Goal: Contribute content: Add original content to the website for others to see

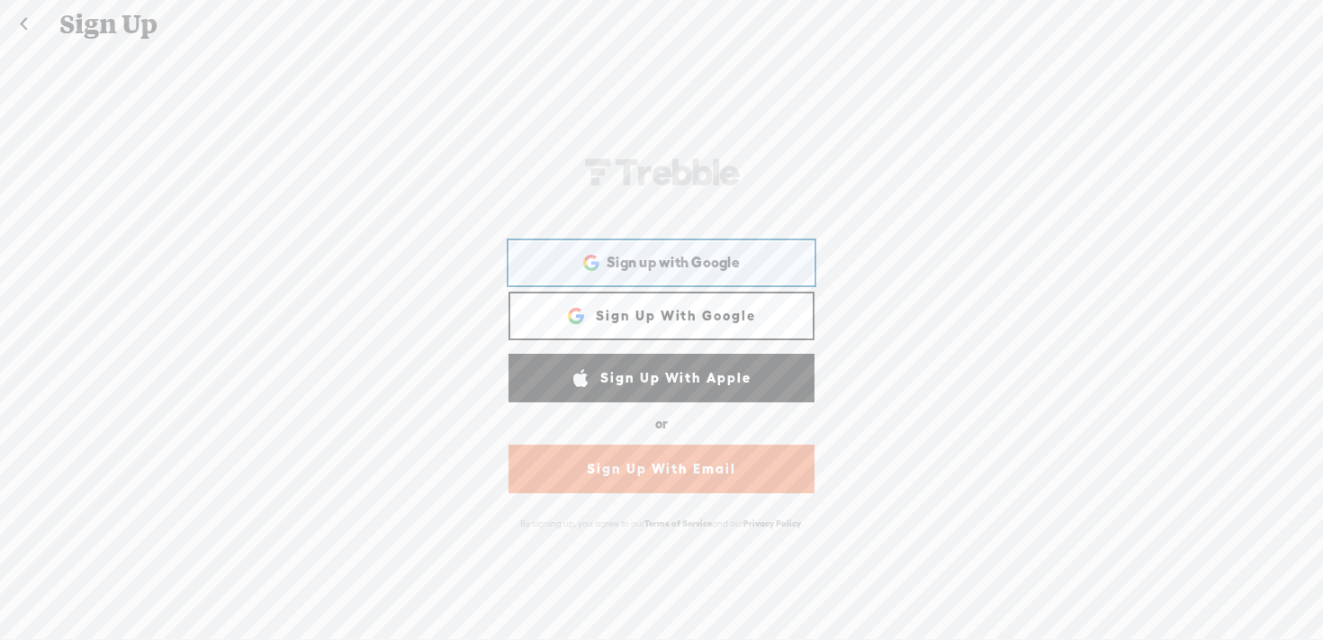
click at [667, 271] on div "Sign up with Google Sign up with Google. Opens in new tab" at bounding box center [661, 262] width 281 height 41
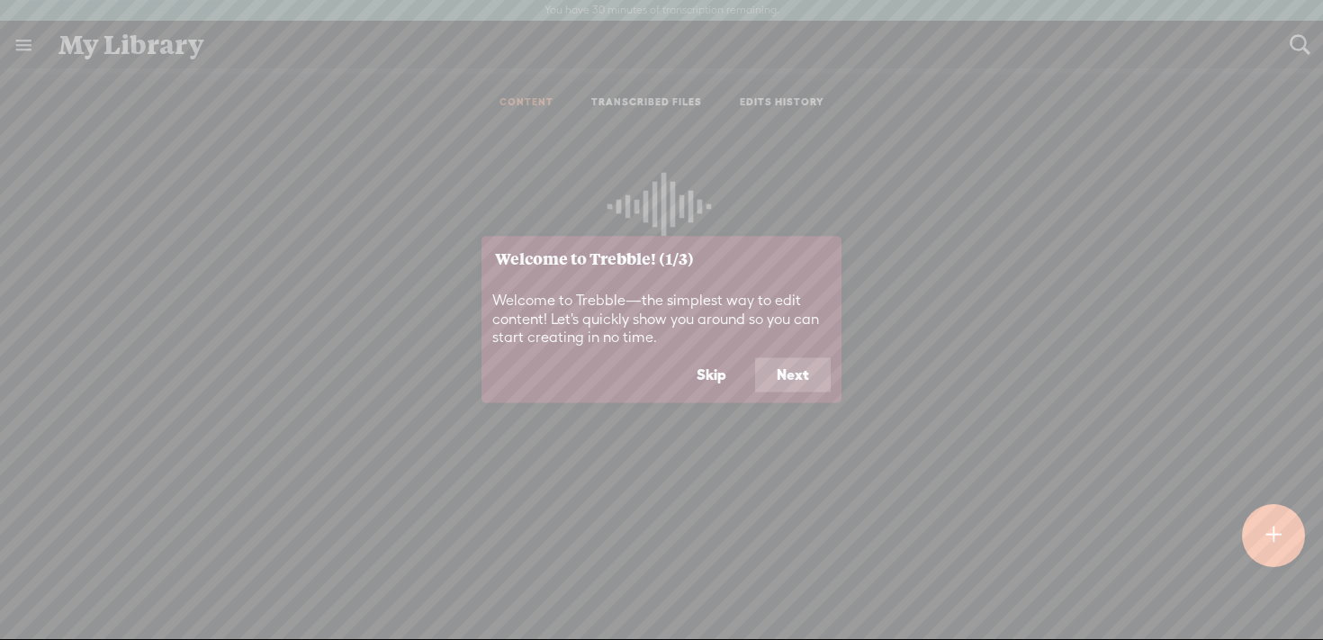
click at [790, 383] on button "Next" at bounding box center [793, 375] width 76 height 34
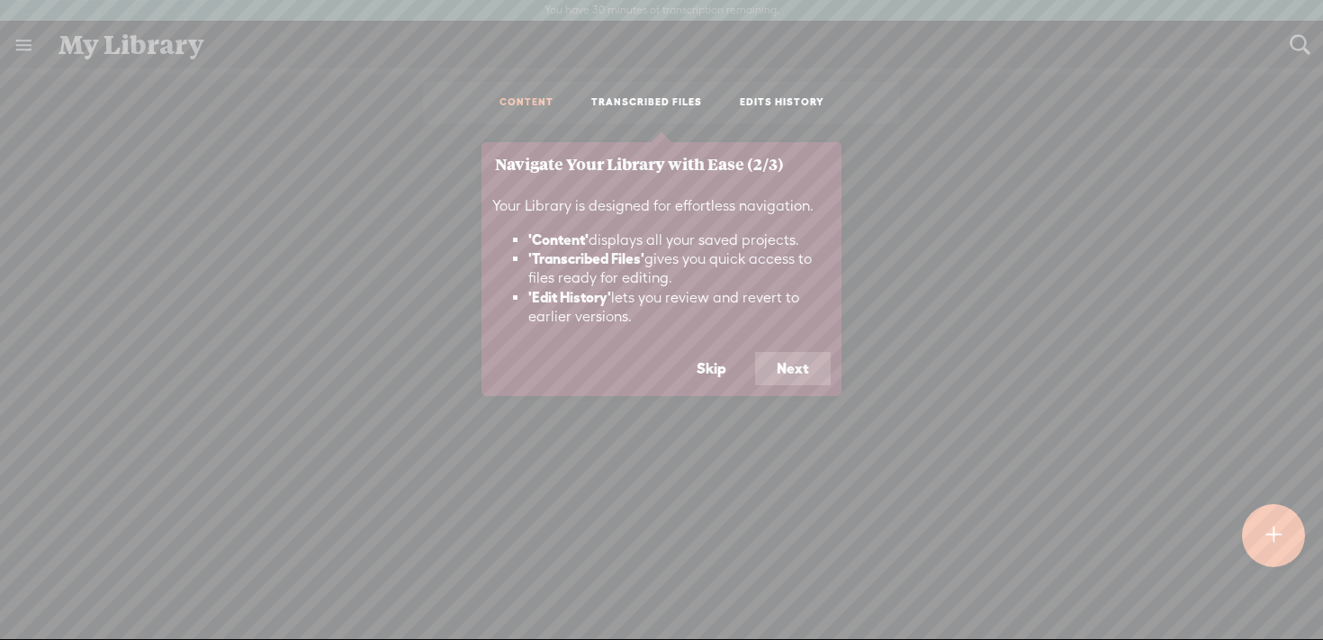
click at [790, 358] on button "Next" at bounding box center [793, 369] width 76 height 34
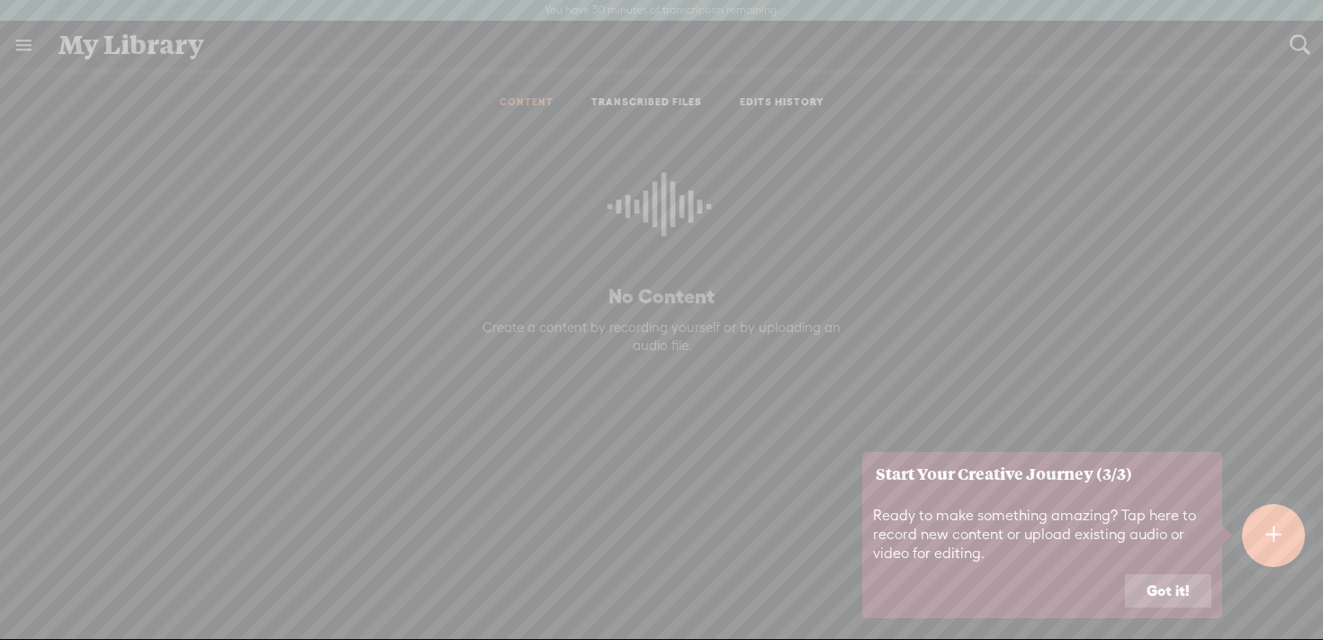
click at [1169, 600] on button "Got it!" at bounding box center [1168, 591] width 86 height 34
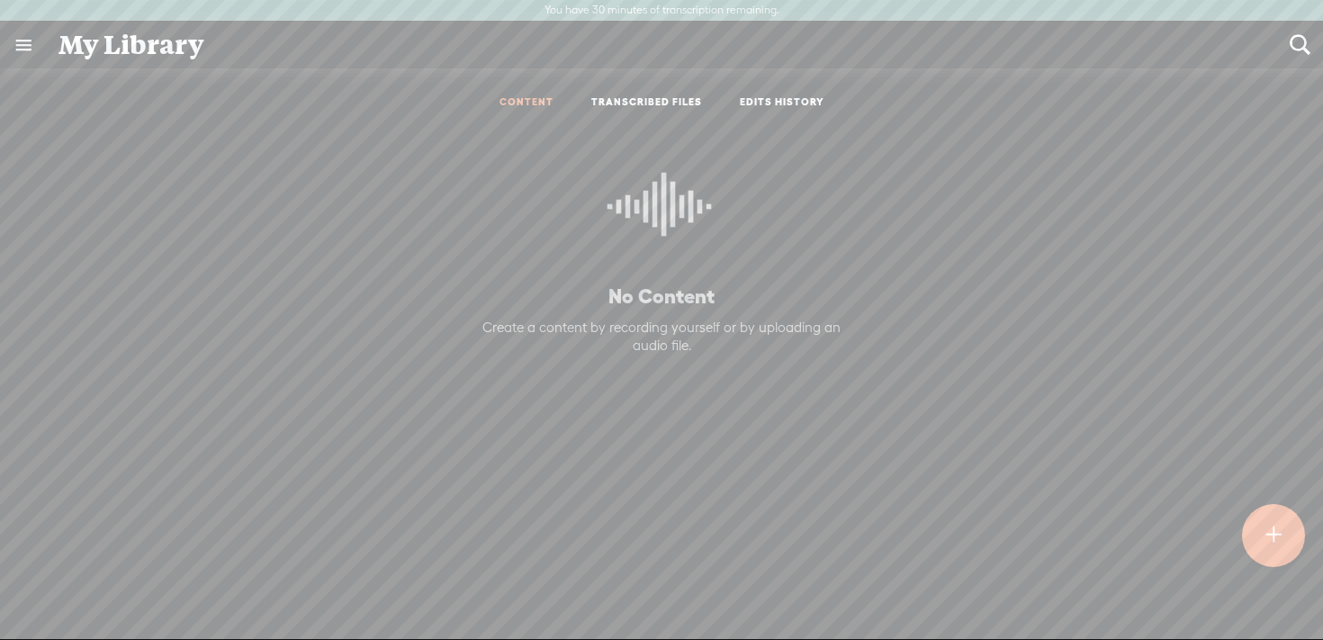
click at [1266, 523] on t at bounding box center [1273, 536] width 15 height 40
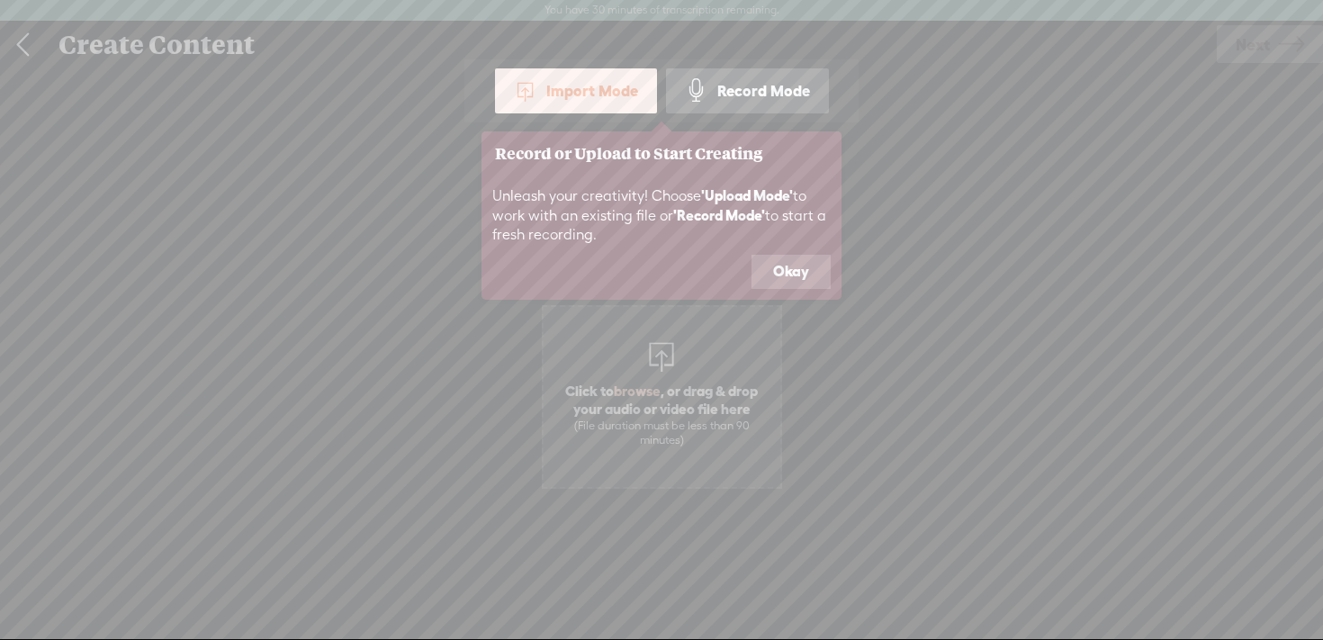
click at [781, 276] on button "Okay" at bounding box center [791, 272] width 79 height 34
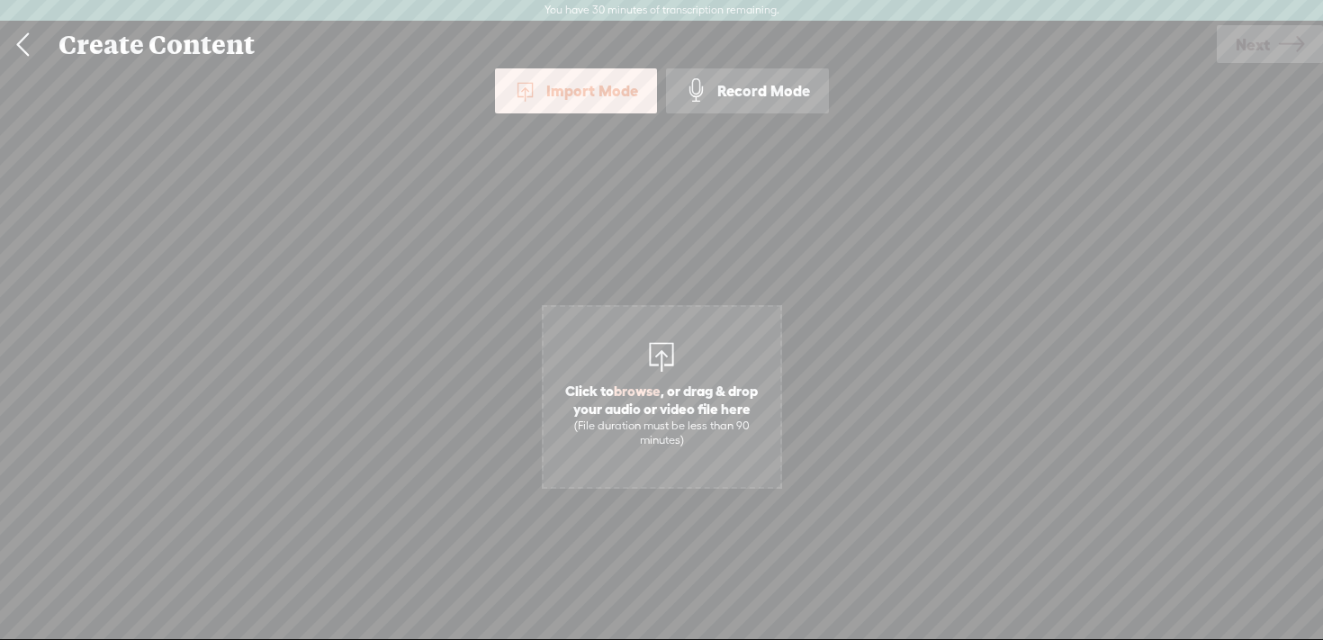
click at [580, 103] on div "Import Mode" at bounding box center [576, 90] width 162 height 45
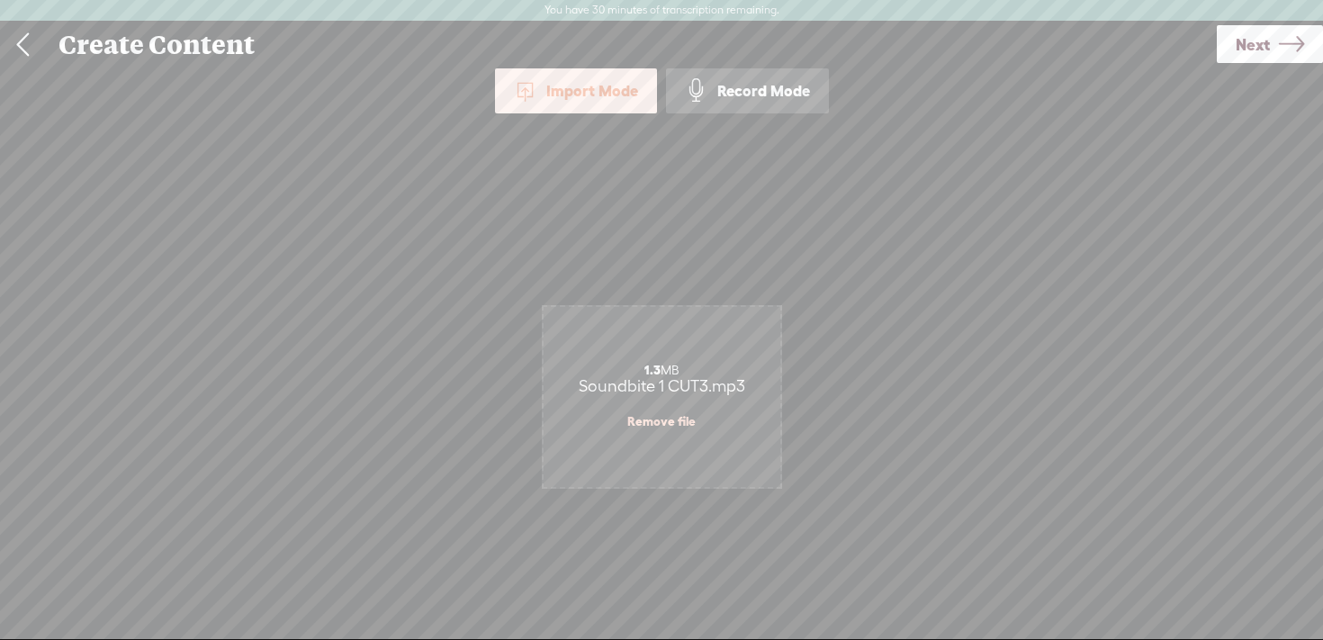
click at [1252, 44] on span "Next" at bounding box center [1253, 45] width 34 height 46
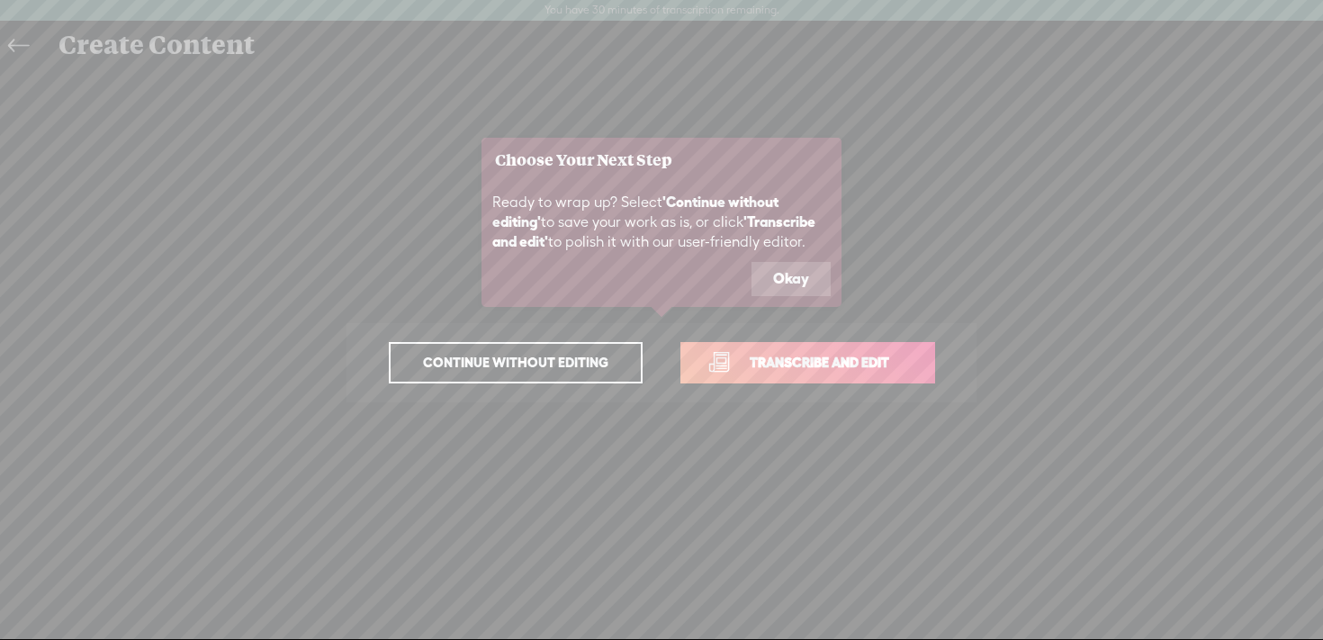
click at [798, 288] on button "Okay" at bounding box center [791, 279] width 79 height 34
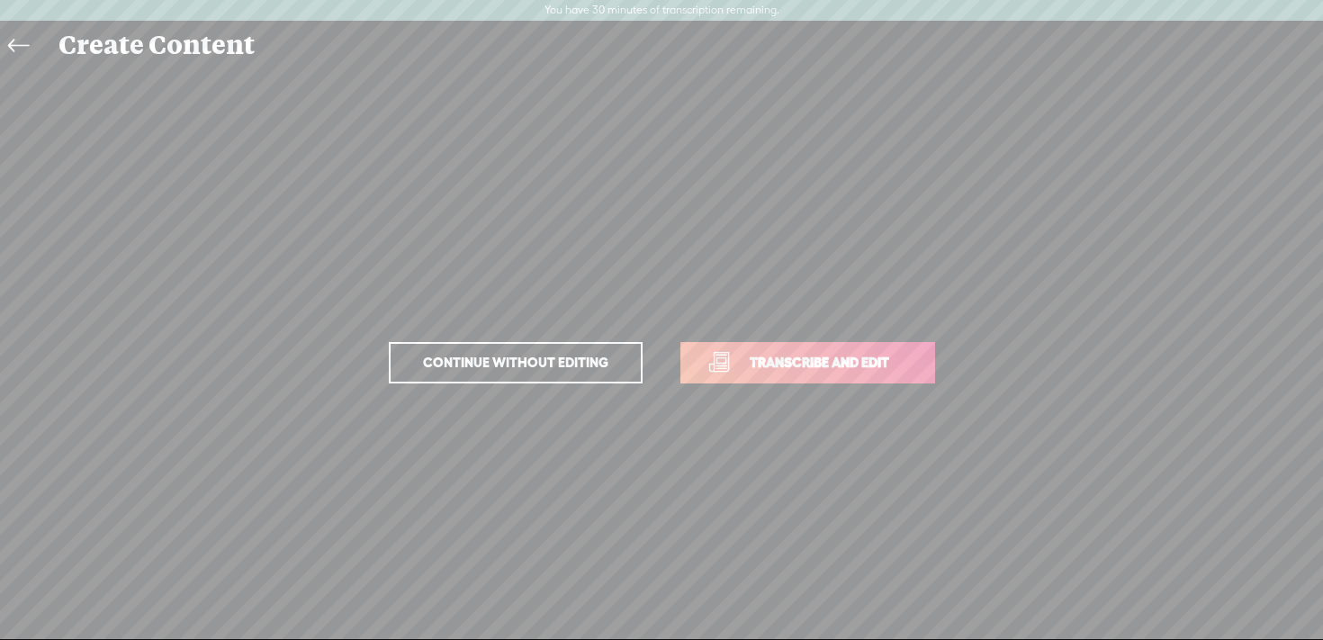
click at [780, 366] on span "Transcribe and edit" at bounding box center [819, 362] width 177 height 21
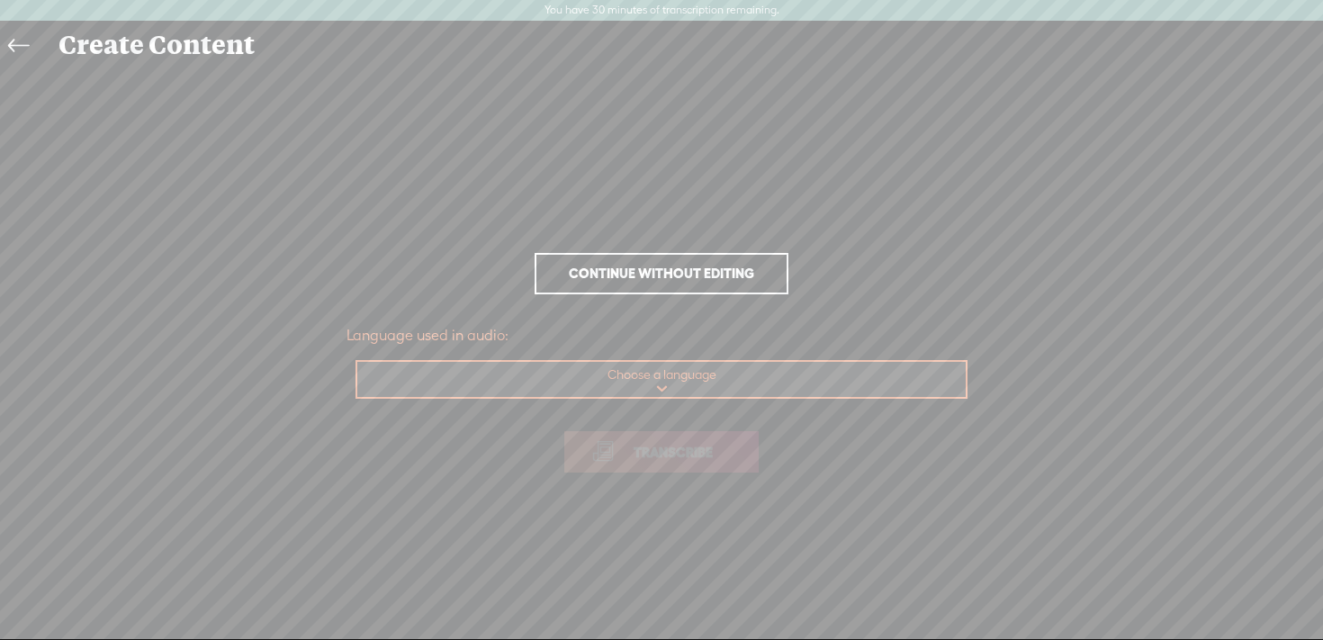
click at [735, 380] on select "Choose a language Afrikaans Albanian Amharic Arabic, Gulf Arabic, Modern Standa…" at bounding box center [662, 380] width 610 height 37
select select "en-[GEOGRAPHIC_DATA]"
click at [357, 362] on select "Choose a language Afrikaans Albanian Amharic Arabic, Gulf Arabic, Modern Standa…" at bounding box center [662, 380] width 610 height 37
click at [645, 449] on span "Transcribe" at bounding box center [673, 452] width 117 height 21
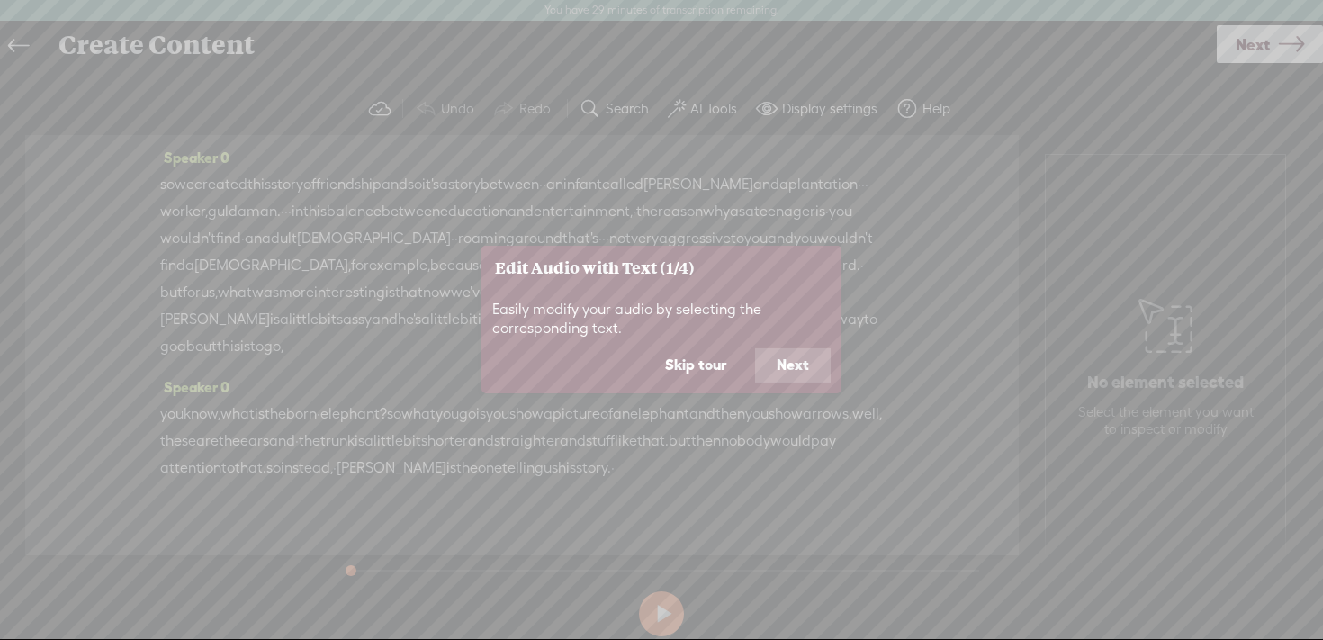
click at [802, 371] on button "Next" at bounding box center [793, 365] width 76 height 34
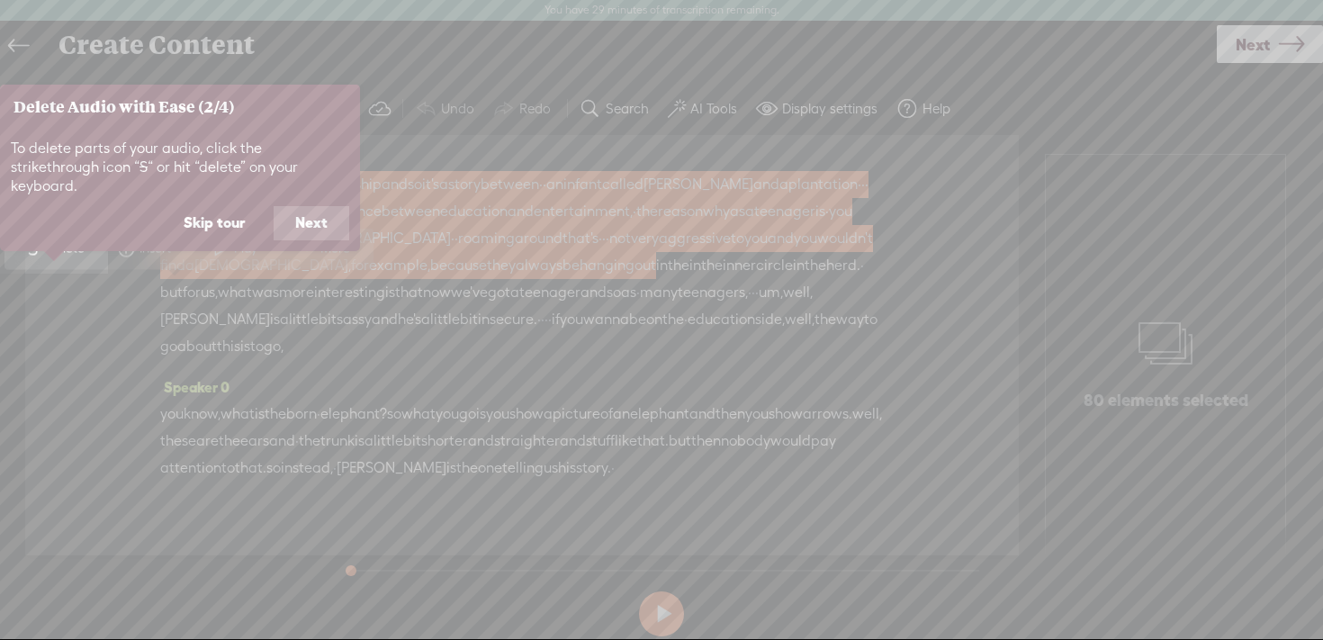
click at [316, 206] on button "Next" at bounding box center [312, 223] width 76 height 34
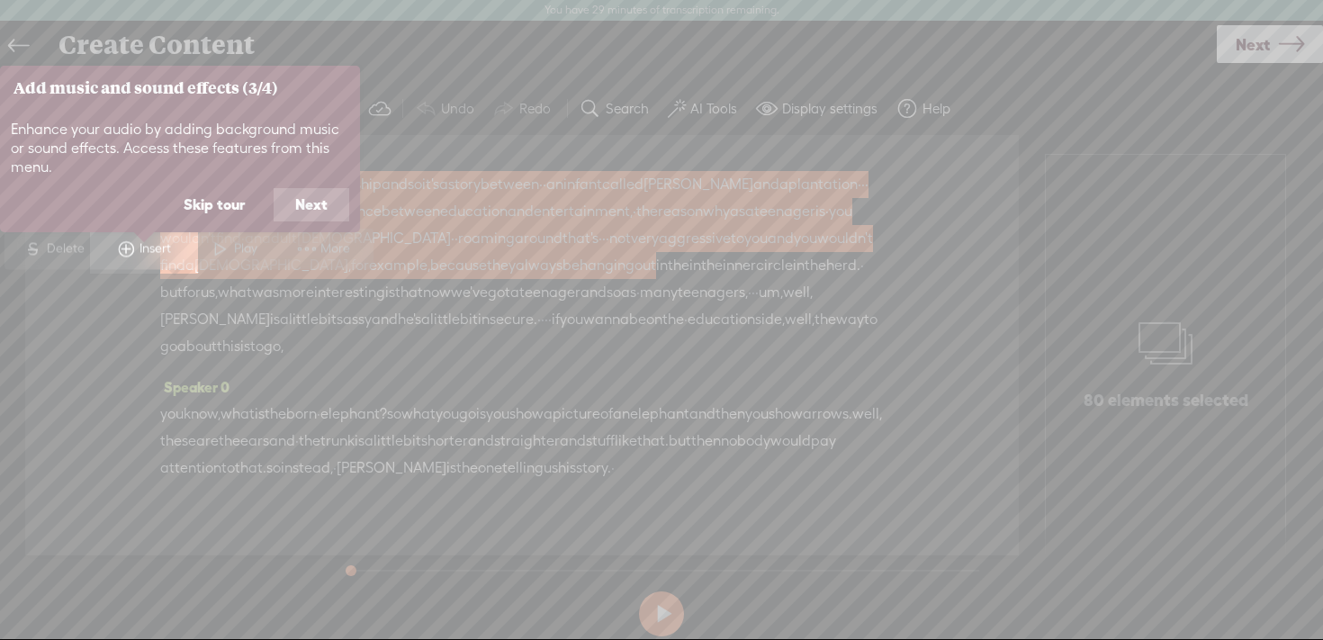
click at [316, 203] on button "Next" at bounding box center [312, 205] width 76 height 34
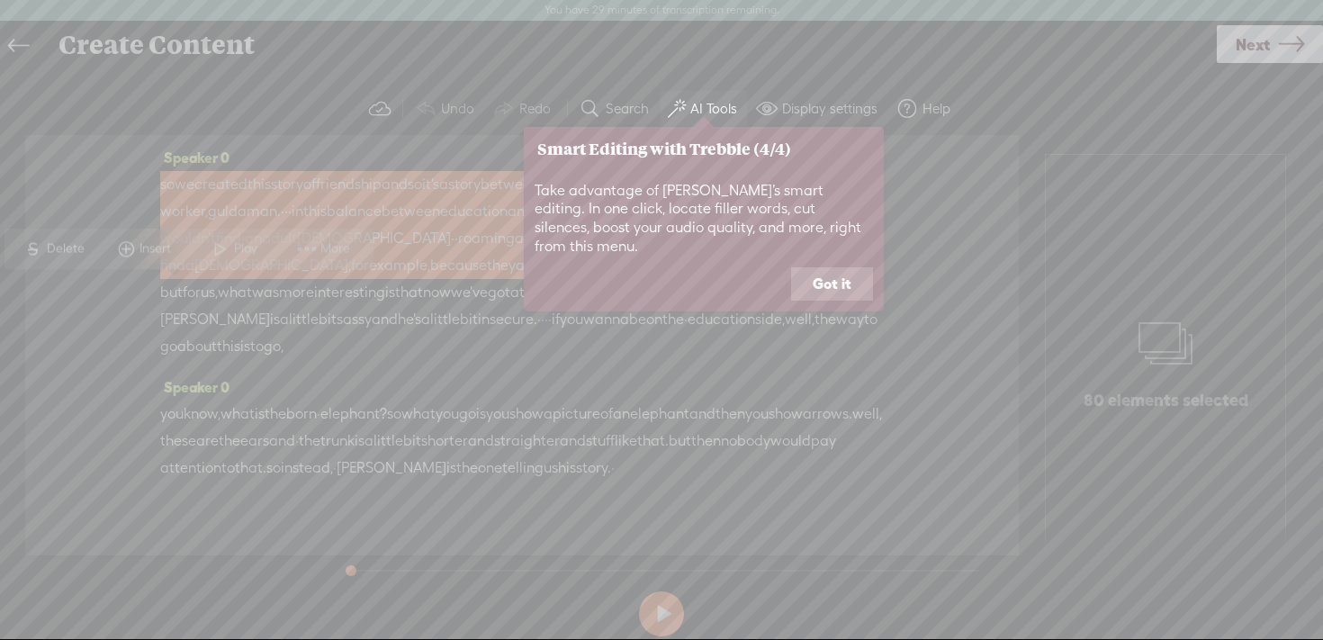
click at [834, 271] on button "Got it" at bounding box center [832, 284] width 82 height 34
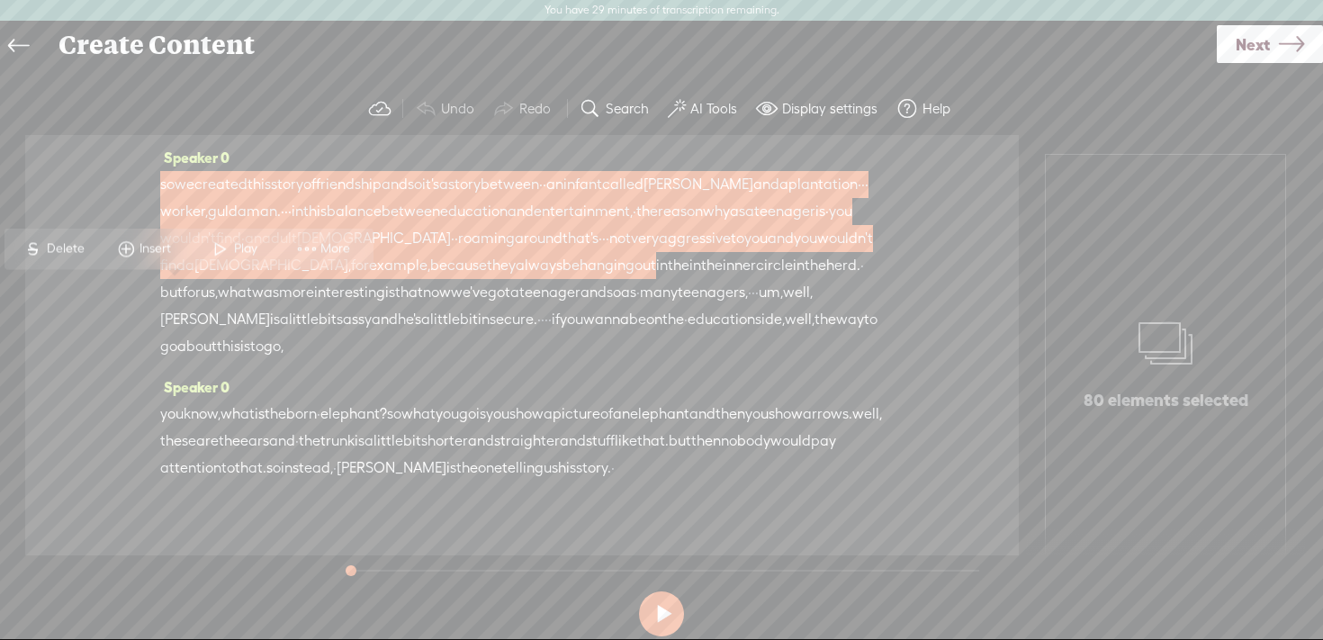
click at [292, 215] on span "·" at bounding box center [290, 211] width 4 height 27
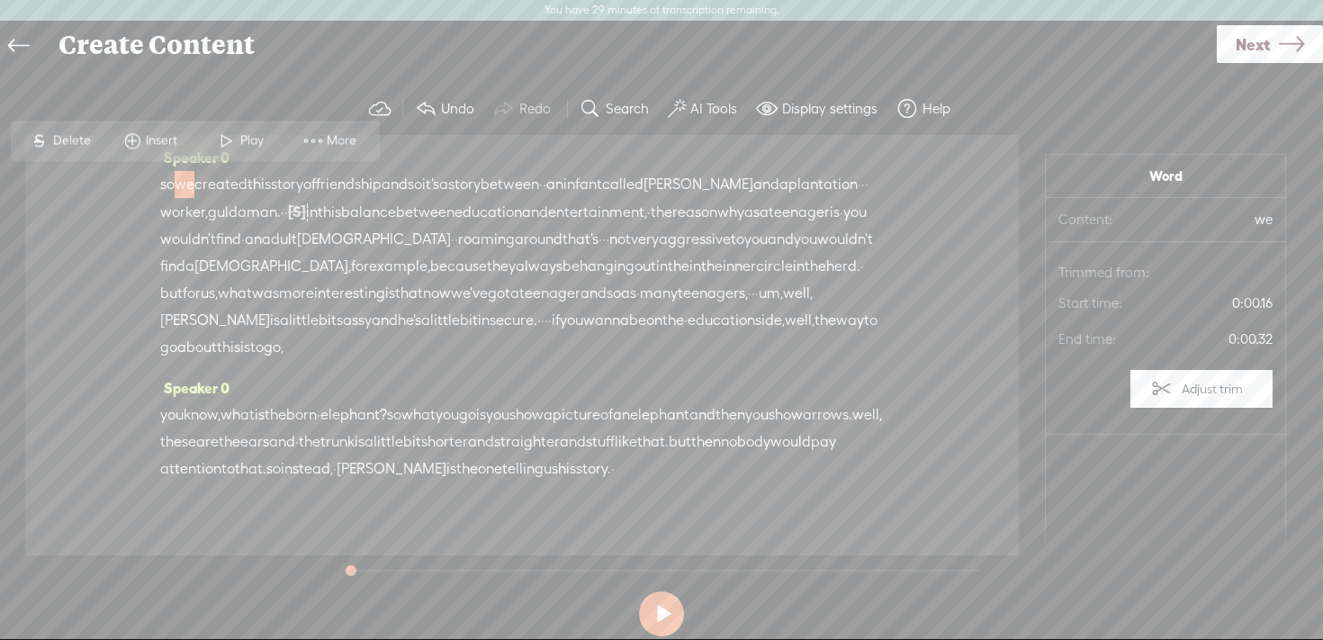
click at [284, 212] on span "·" at bounding box center [283, 212] width 4 height 27
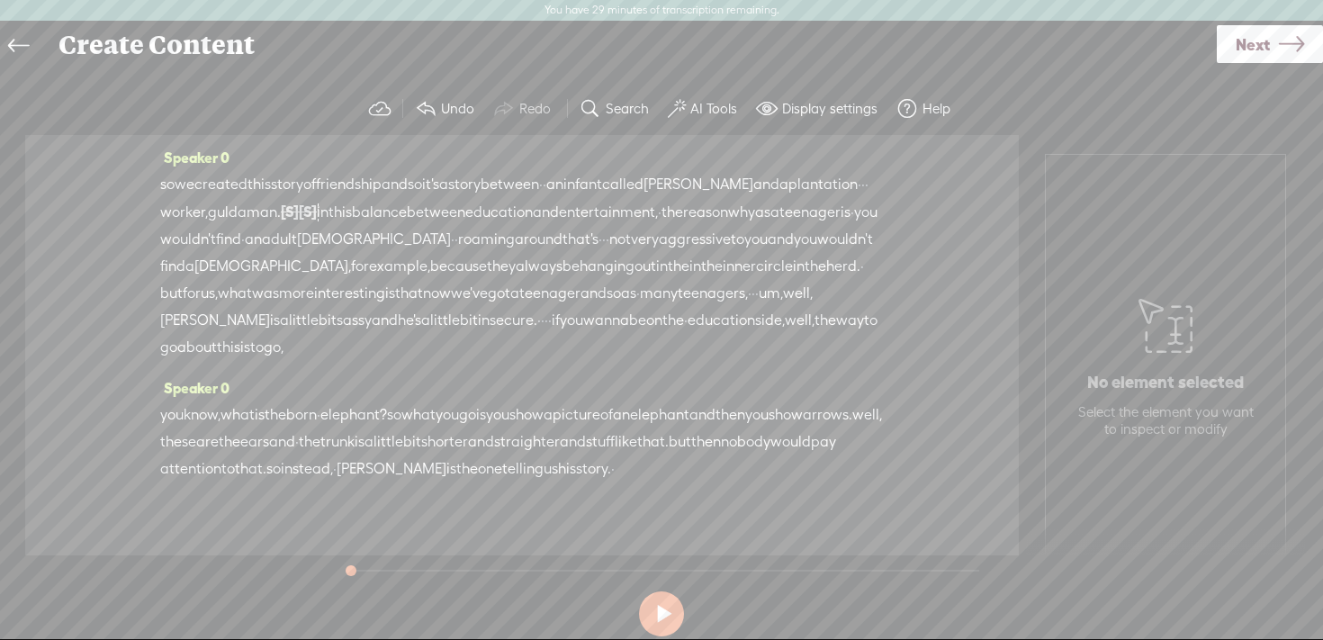
click at [858, 198] on span "·" at bounding box center [860, 184] width 4 height 27
click at [245, 233] on span "·" at bounding box center [243, 240] width 4 height 27
click at [851, 227] on span "·" at bounding box center [853, 213] width 4 height 27
click at [546, 184] on span "·" at bounding box center [545, 185] width 4 height 27
click at [561, 189] on span "·" at bounding box center [559, 185] width 4 height 27
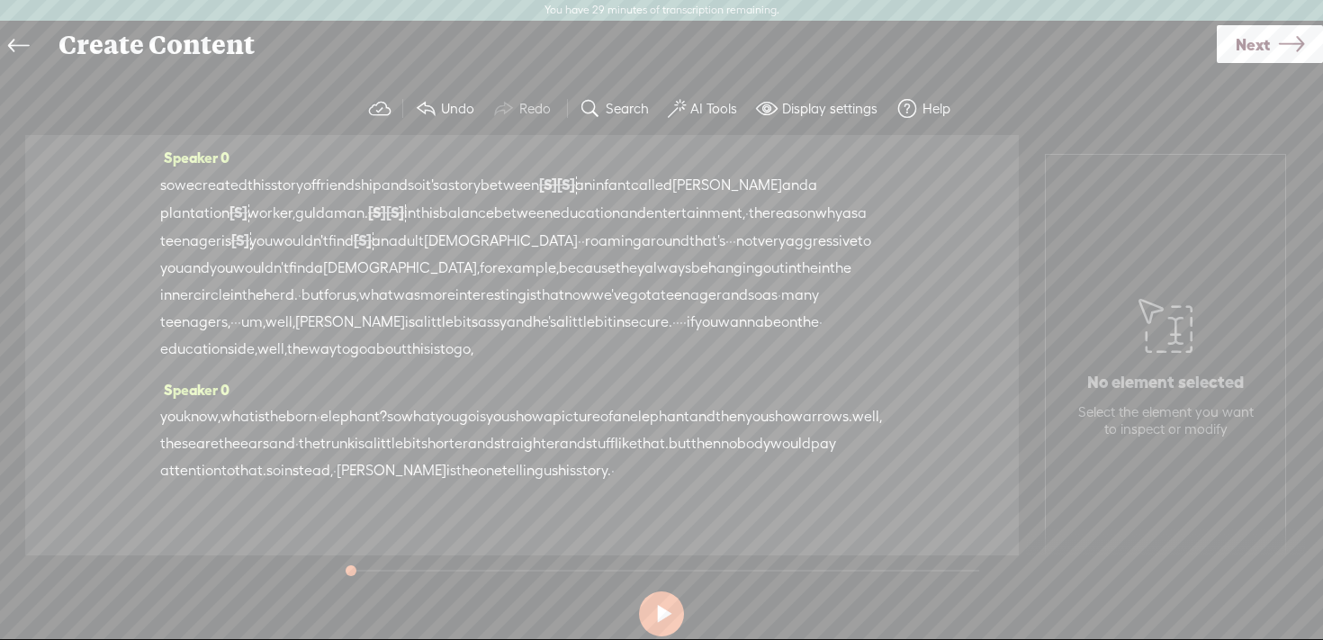
click at [749, 215] on span "·" at bounding box center [747, 213] width 4 height 27
click at [729, 235] on span "·" at bounding box center [728, 241] width 4 height 27
click at [782, 185] on span "[PERSON_NAME]" at bounding box center [727, 185] width 110 height 27
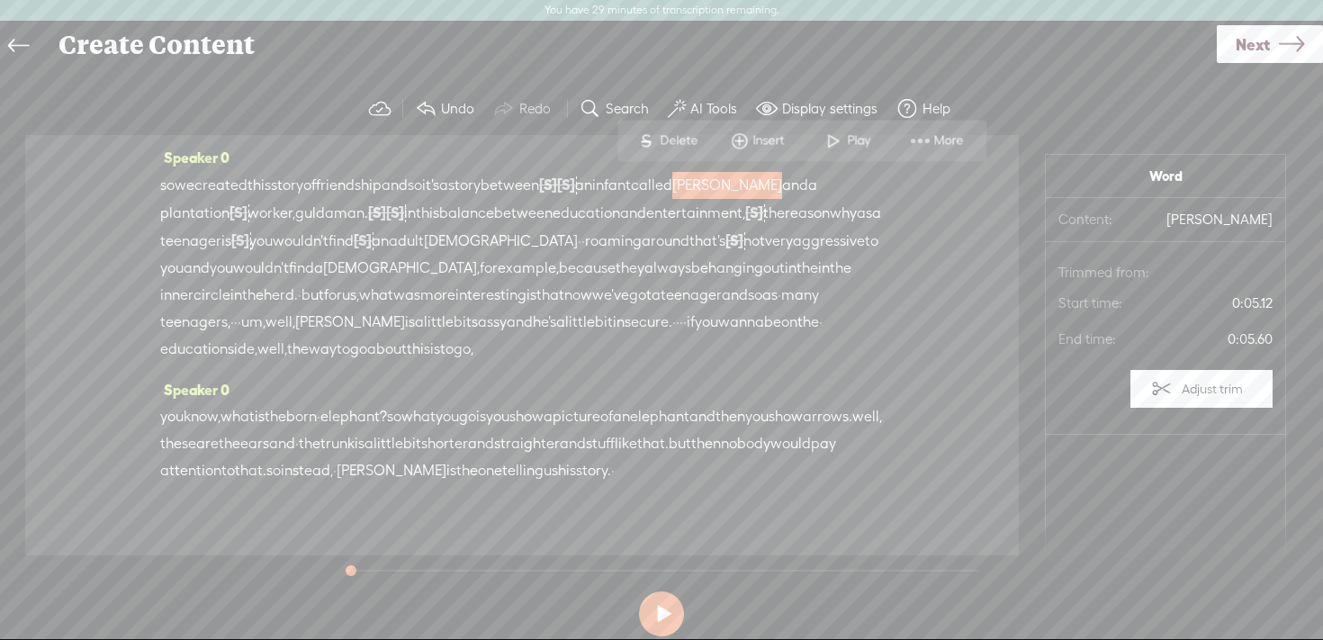
click at [782, 185] on span "[PERSON_NAME]" at bounding box center [727, 185] width 110 height 27
click at [585, 239] on span "·" at bounding box center [584, 241] width 4 height 27
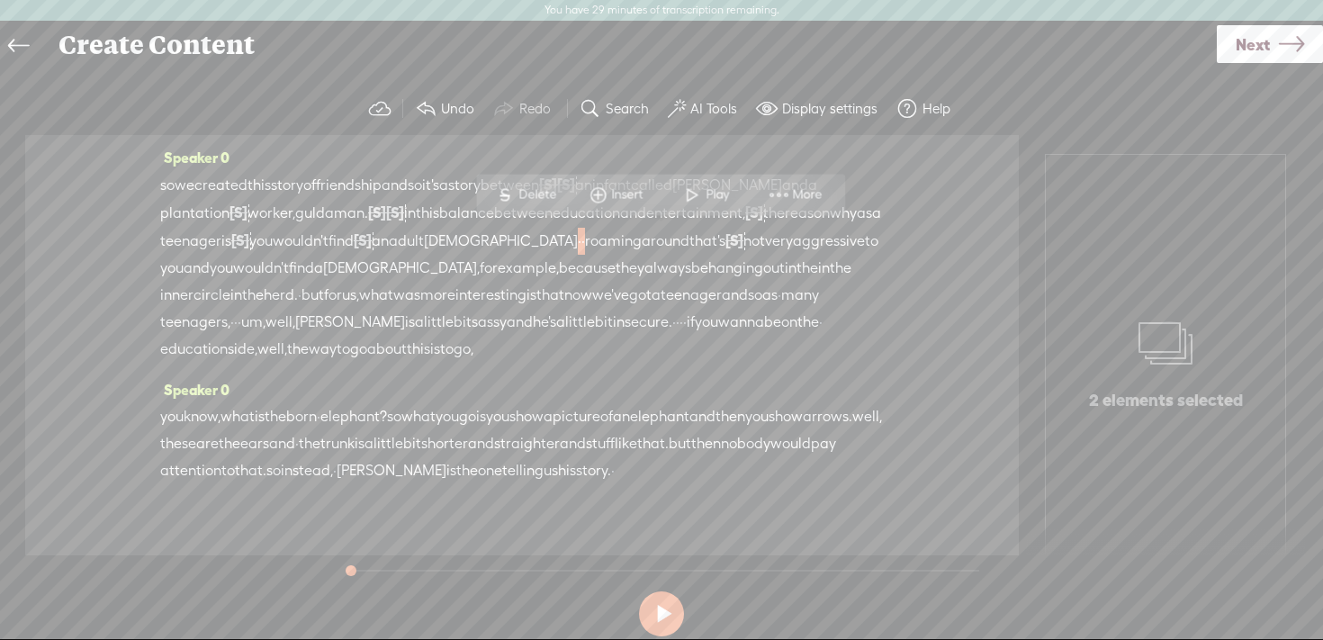
drag, startPoint x: 650, startPoint y: 239, endPoint x: 665, endPoint y: 239, distance: 15.3
click at [665, 239] on div "so we created this story of friendship and so it's a story between [S] · [S] · …" at bounding box center [522, 267] width 724 height 192
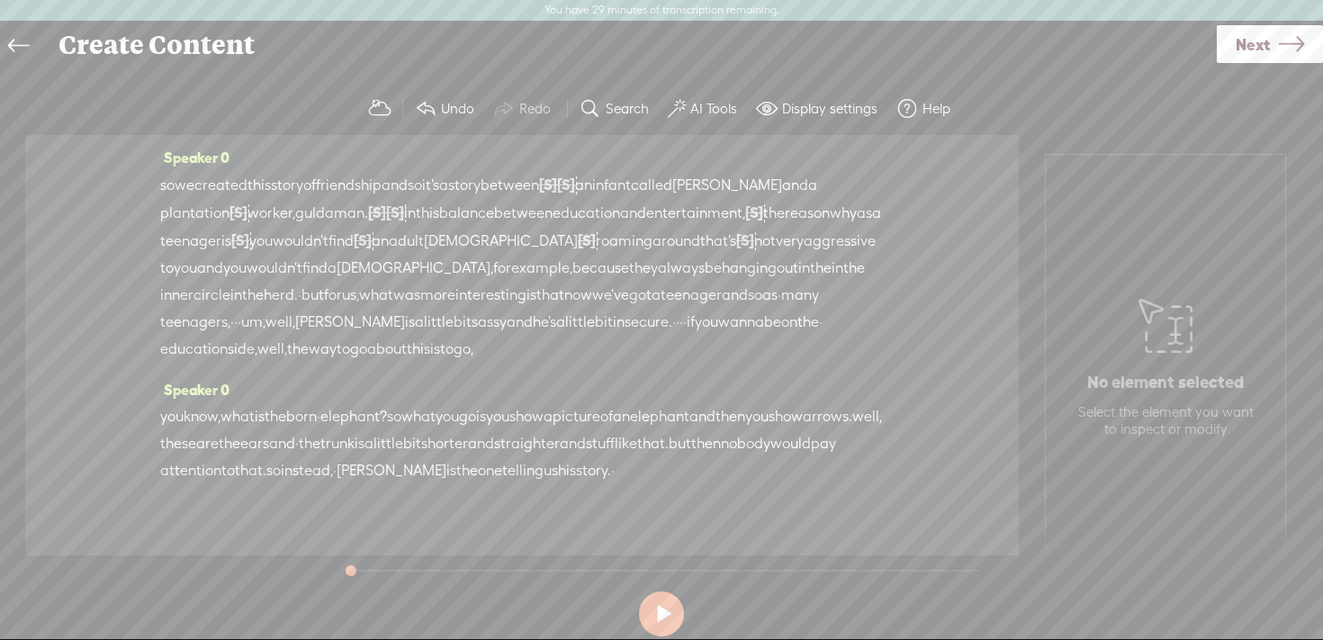
click at [302, 288] on span "·" at bounding box center [300, 295] width 4 height 27
click at [234, 317] on span "·" at bounding box center [232, 323] width 4 height 27
click at [680, 338] on span "·" at bounding box center [682, 324] width 4 height 27
click at [830, 338] on span "·" at bounding box center [832, 324] width 4 height 27
click at [320, 413] on span "·" at bounding box center [319, 418] width 4 height 27
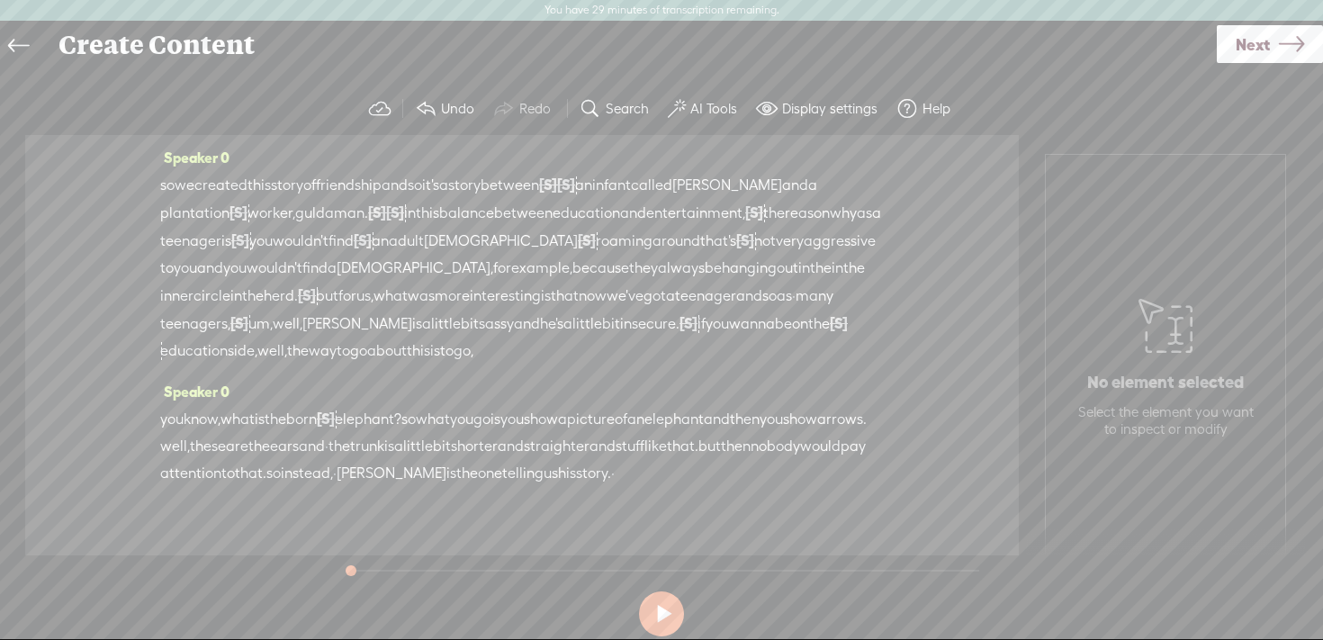
click at [450, 416] on span "what" at bounding box center [433, 419] width 34 height 27
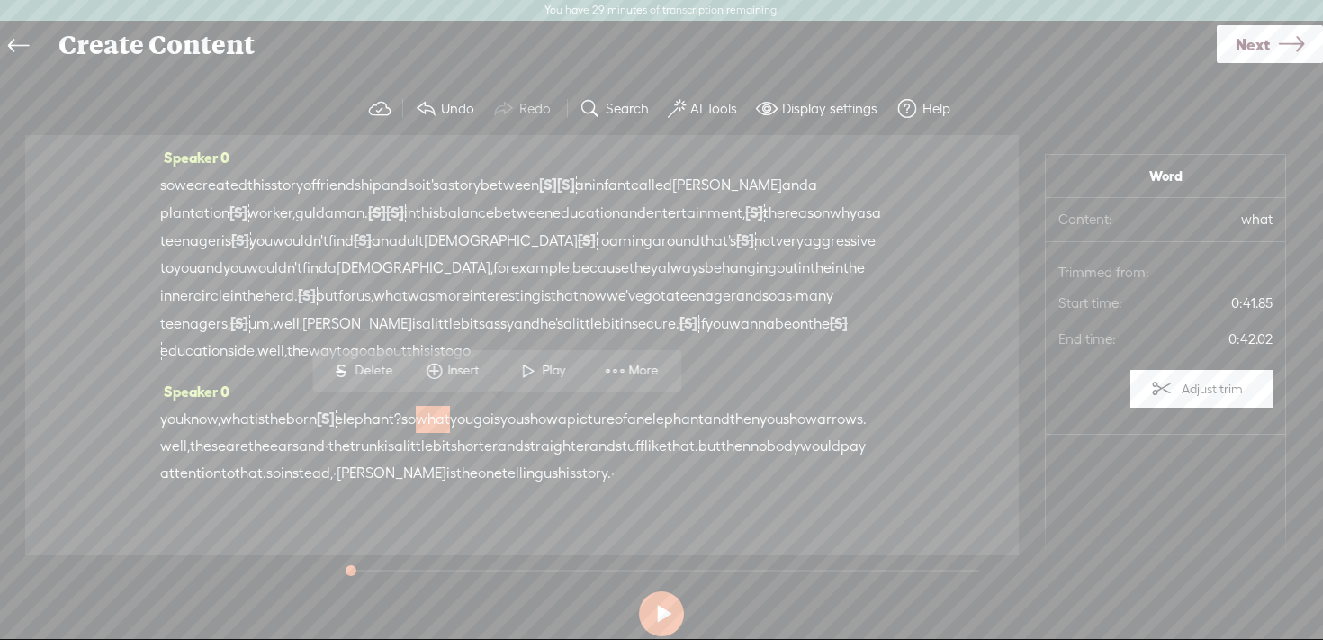
click at [329, 444] on span "·" at bounding box center [327, 446] width 4 height 27
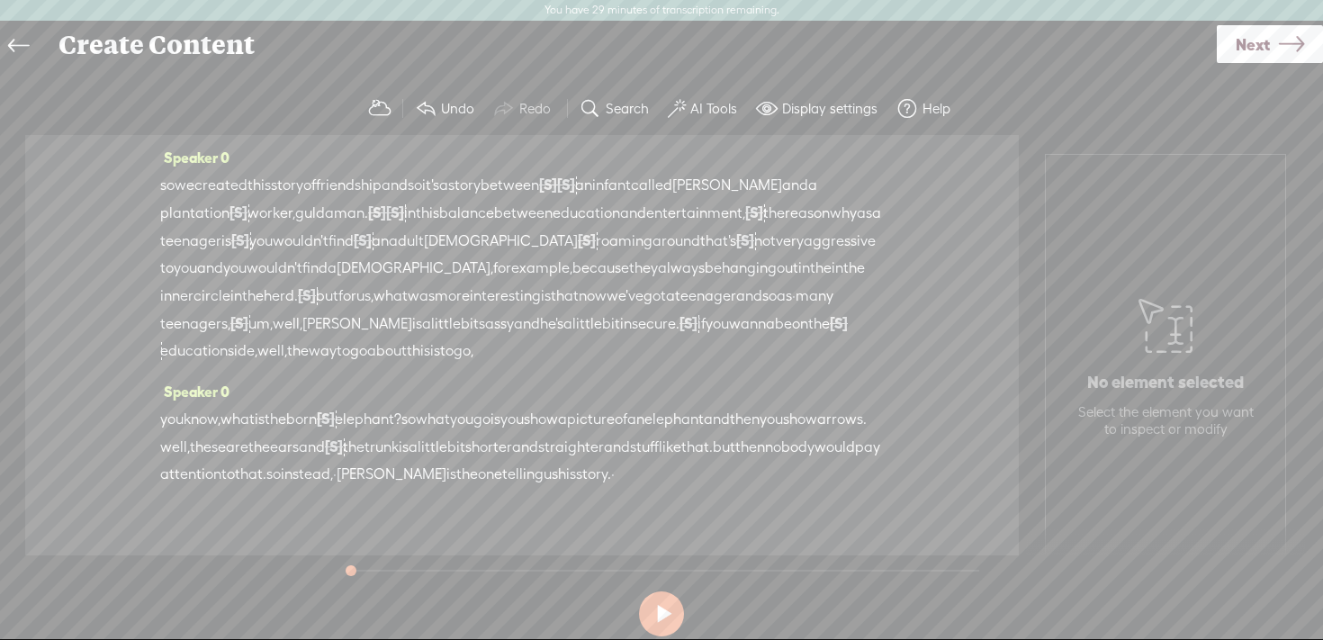
click at [337, 464] on span "·" at bounding box center [335, 474] width 4 height 27
click at [626, 489] on span "·" at bounding box center [628, 475] width 4 height 27
click at [165, 416] on span "you" at bounding box center [171, 419] width 23 height 27
click at [697, 114] on label "AI Tools" at bounding box center [713, 109] width 47 height 18
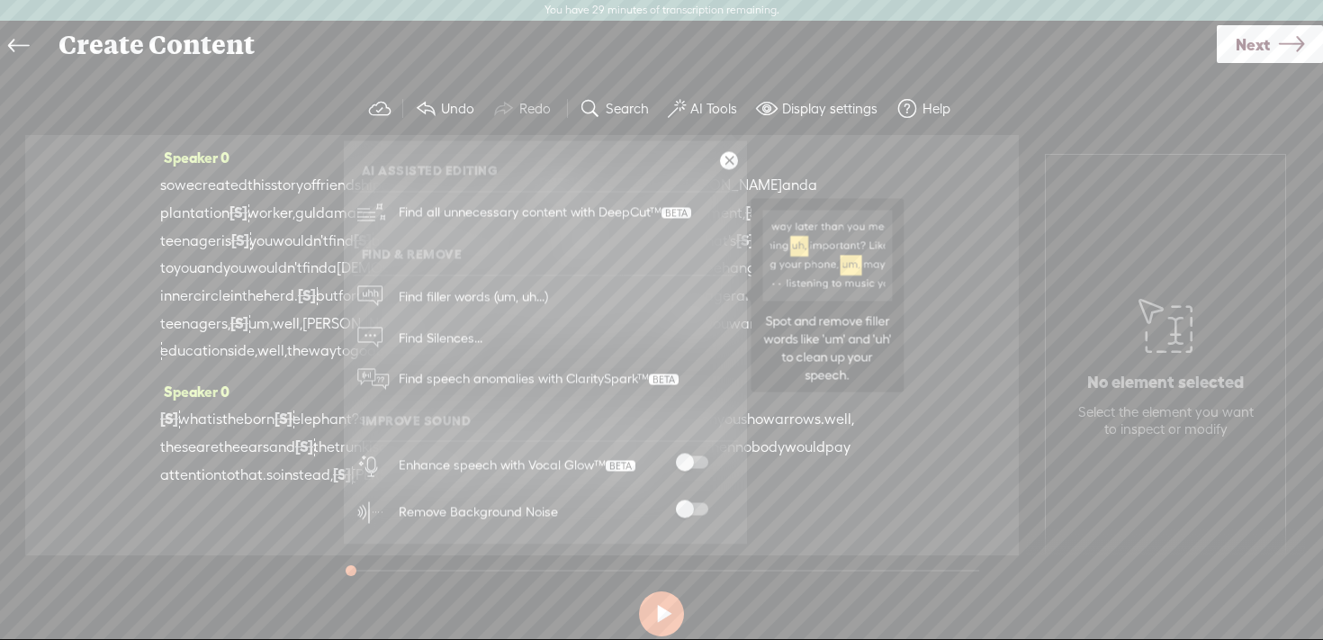
click at [638, 296] on link "Find filler words (um, uh...)" at bounding box center [545, 295] width 385 height 41
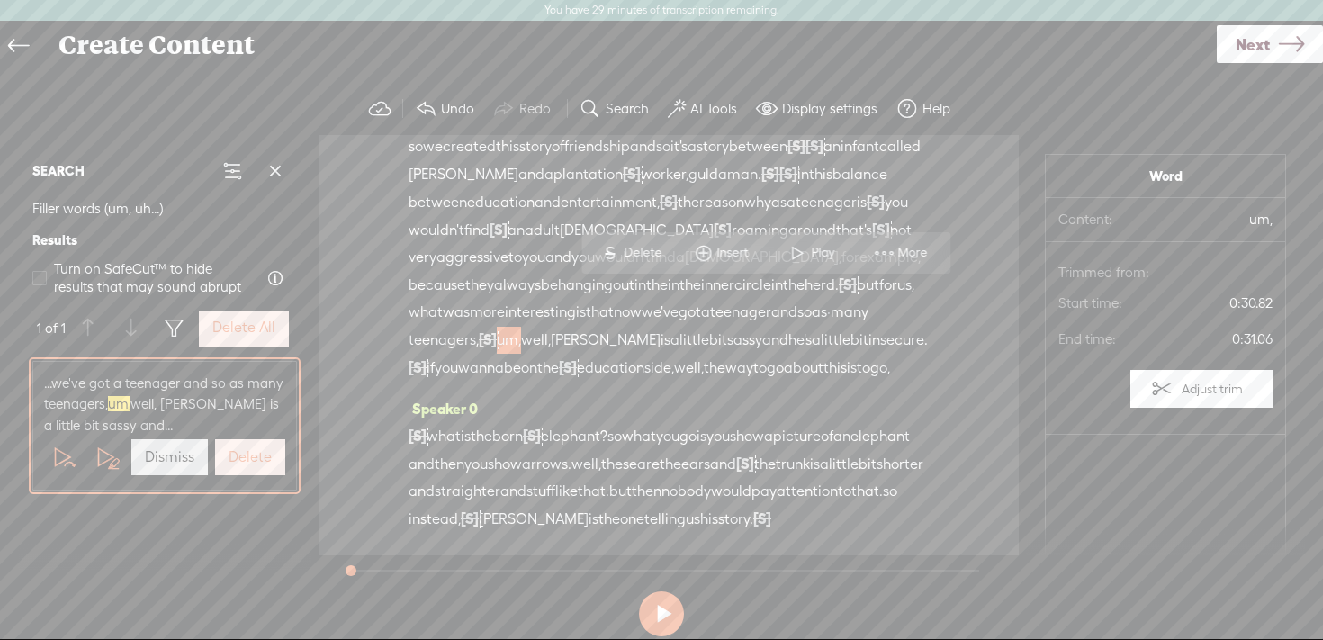
scroll to position [85, 0]
click at [647, 242] on span "Delete" at bounding box center [645, 245] width 42 height 18
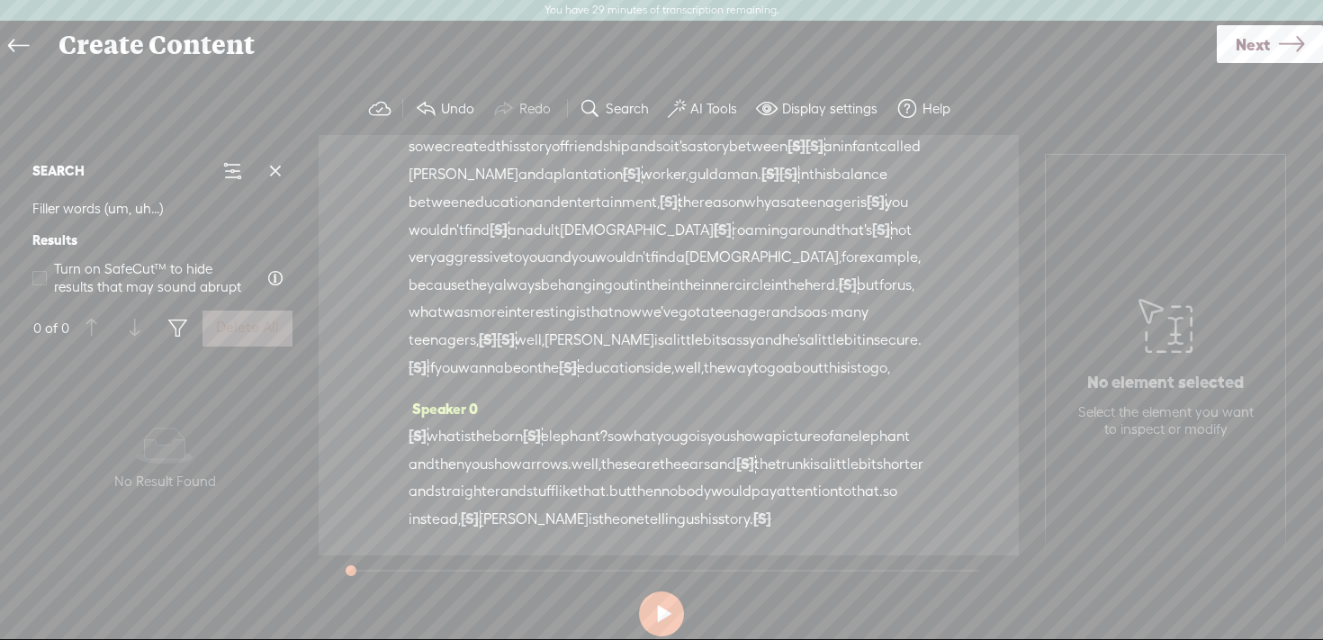
click at [701, 103] on label "AI Tools" at bounding box center [713, 109] width 47 height 18
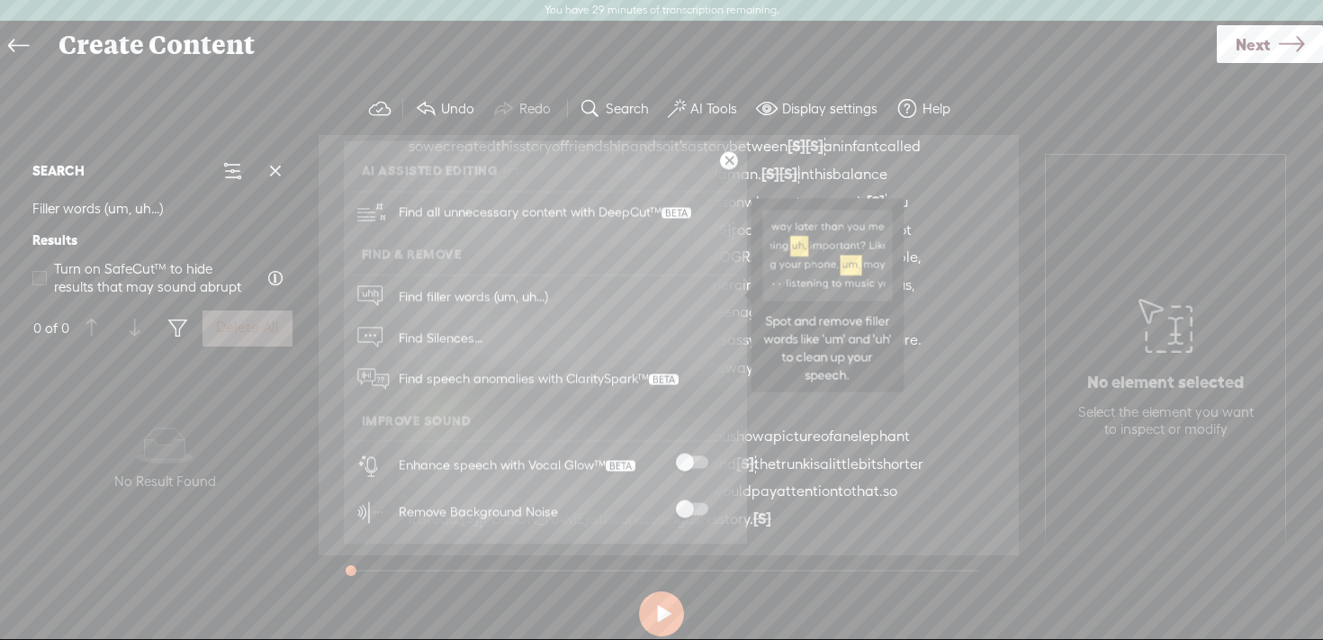
click at [530, 302] on span "Find filler words (um, uh...)" at bounding box center [473, 296] width 162 height 41
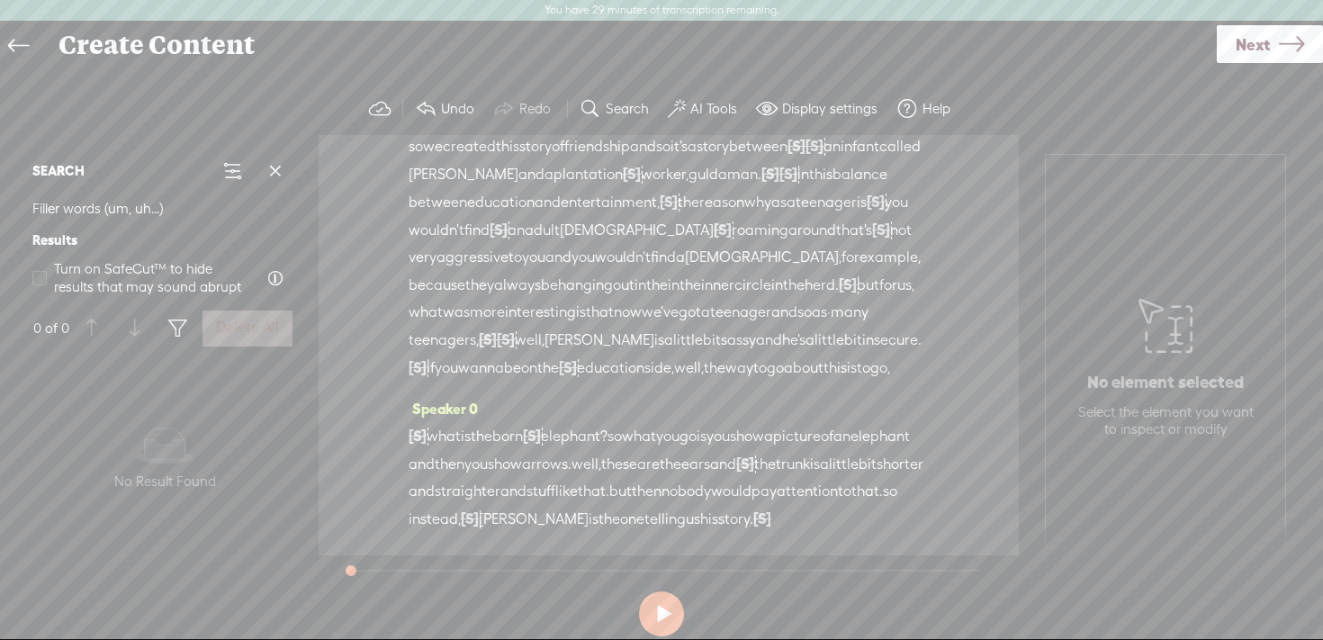
click at [701, 108] on label "AI Tools" at bounding box center [713, 109] width 47 height 18
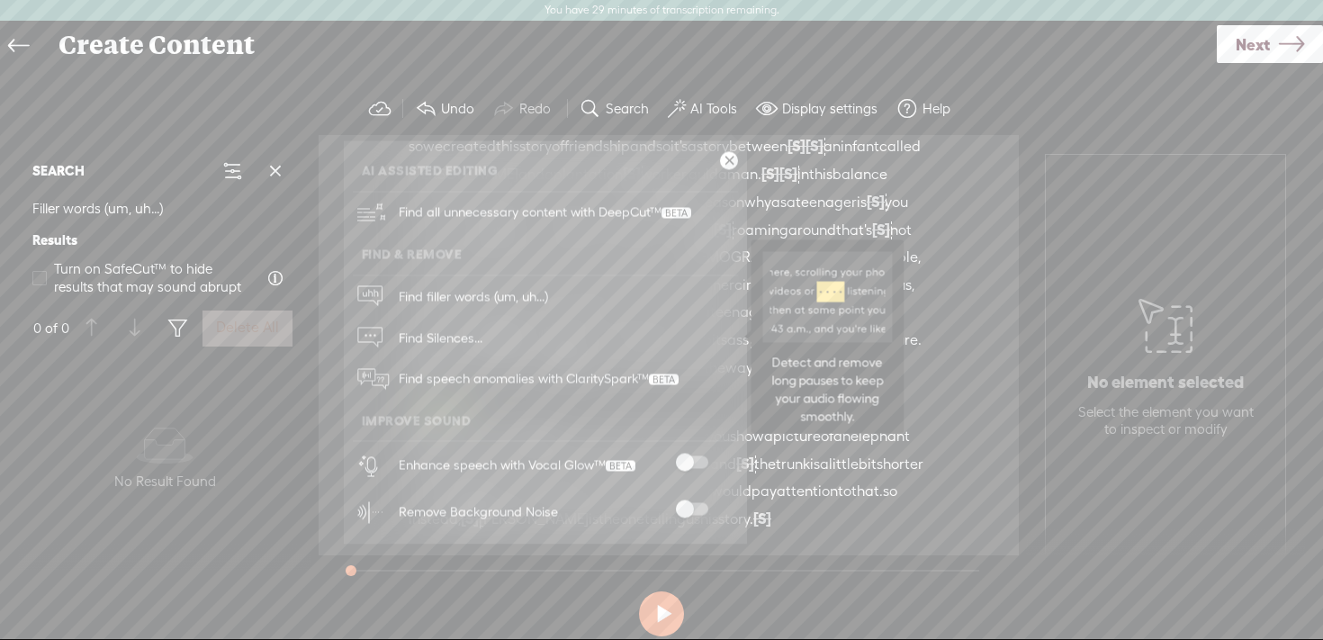
click at [609, 338] on link "Find Silences..." at bounding box center [545, 337] width 385 height 41
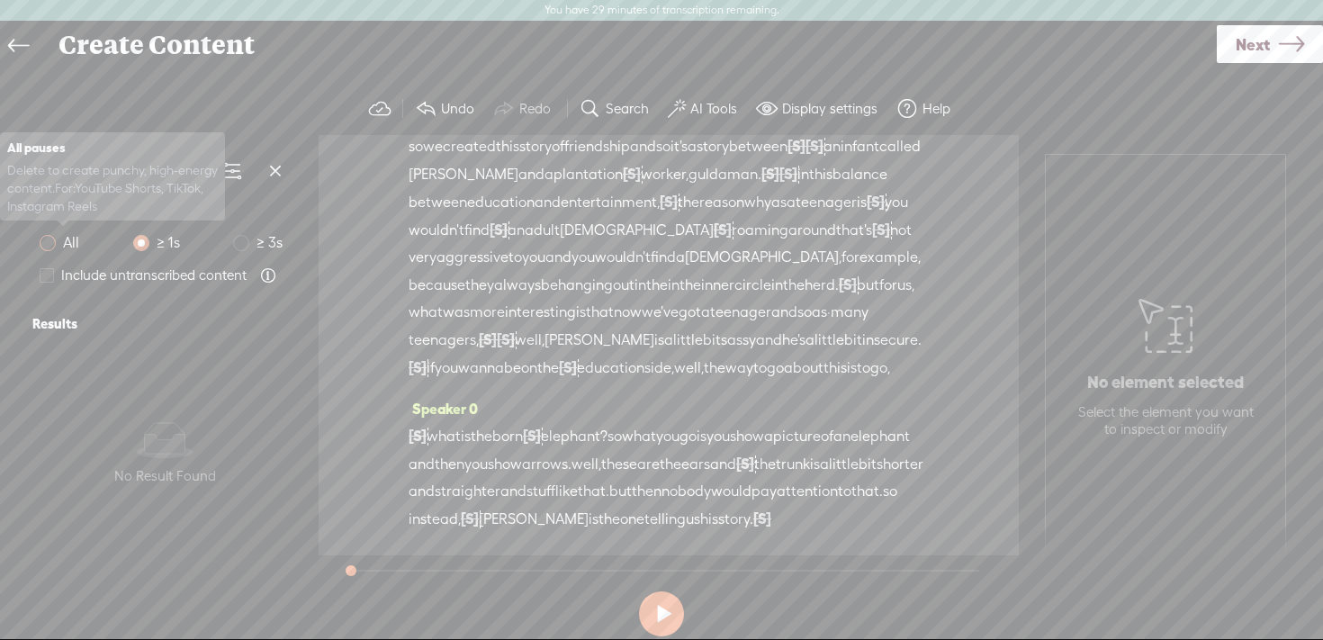
click at [55, 242] on span at bounding box center [48, 243] width 16 height 16
click at [55, 242] on input "All" at bounding box center [48, 243] width 16 height 16
radio input "true"
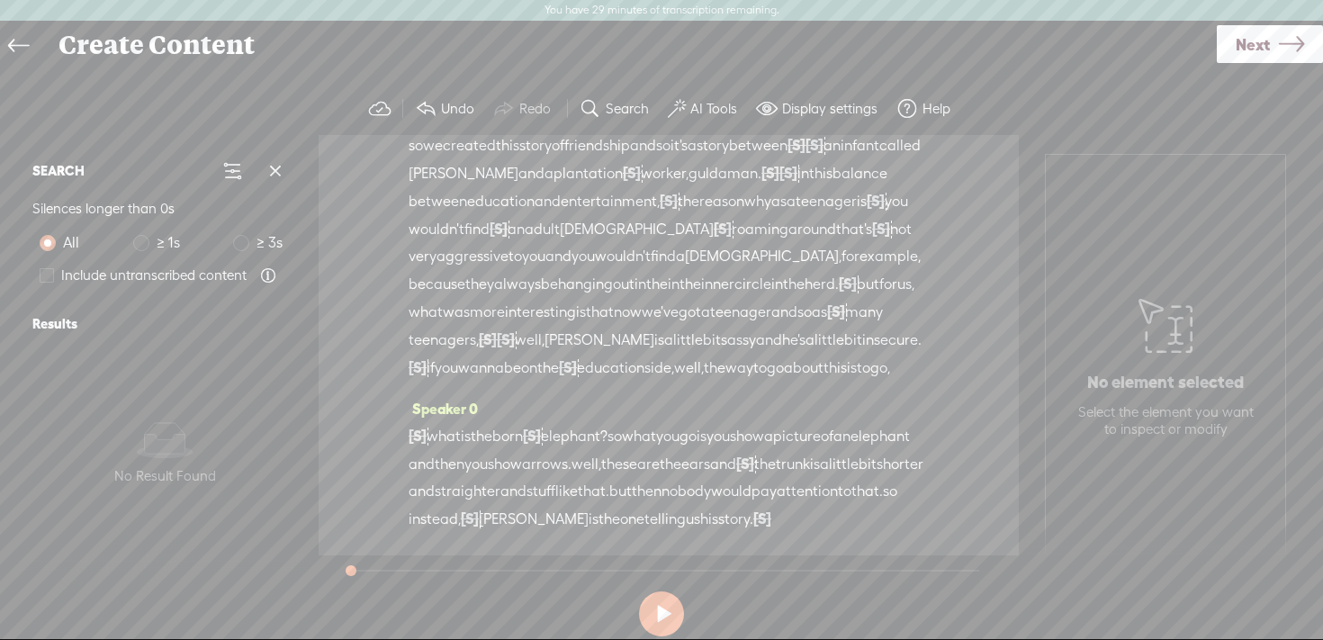
click at [721, 120] on button "AI Tools" at bounding box center [705, 109] width 88 height 36
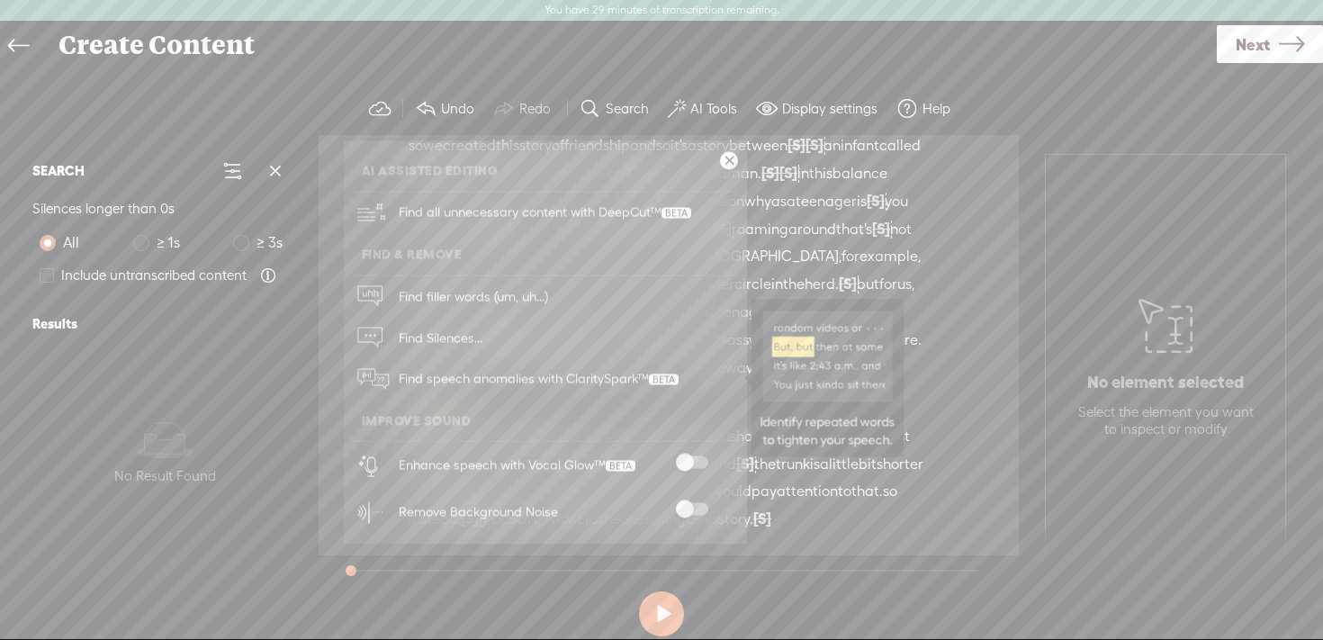
click at [577, 374] on span "Find speech anomalies with ClaritySpark™" at bounding box center [538, 379] width 293 height 42
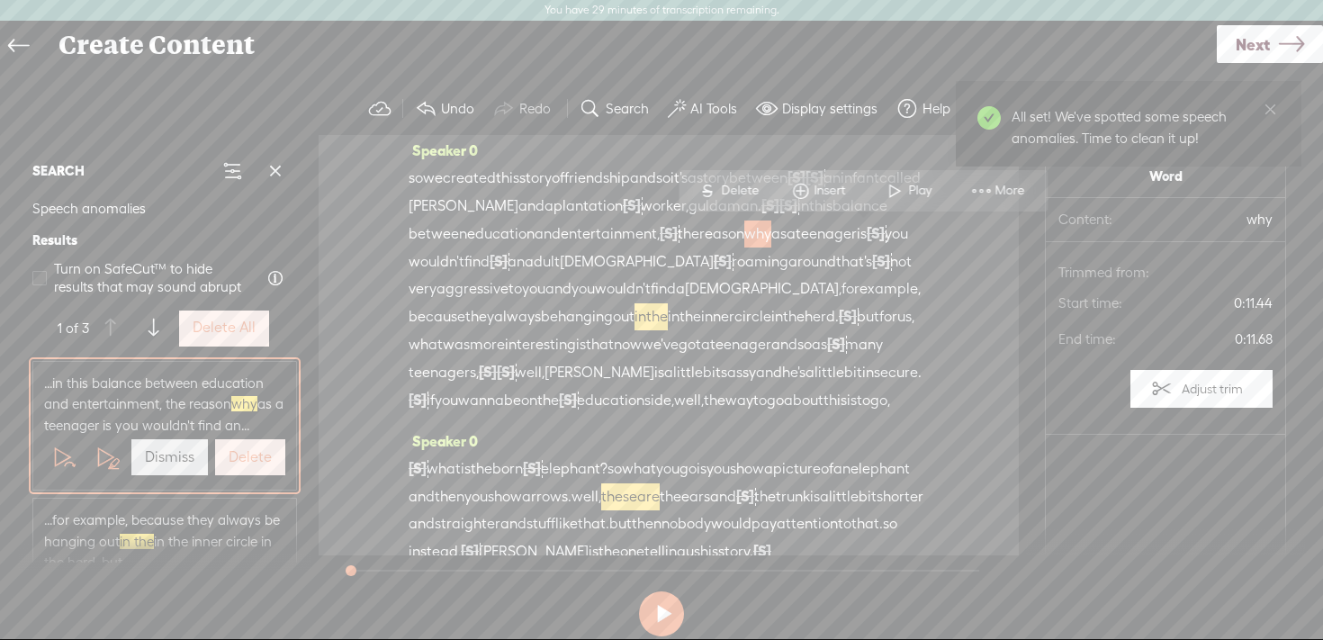
scroll to position [9, 0]
click at [646, 313] on span "in" at bounding box center [641, 315] width 12 height 27
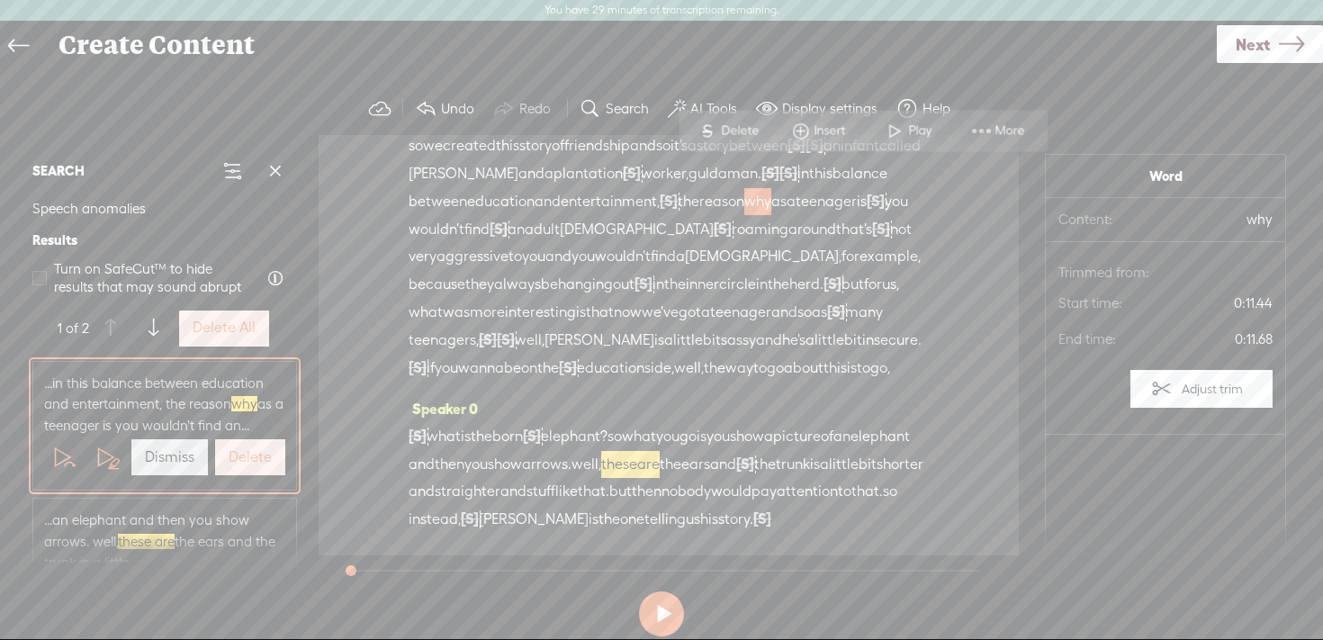
scroll to position [0, 0]
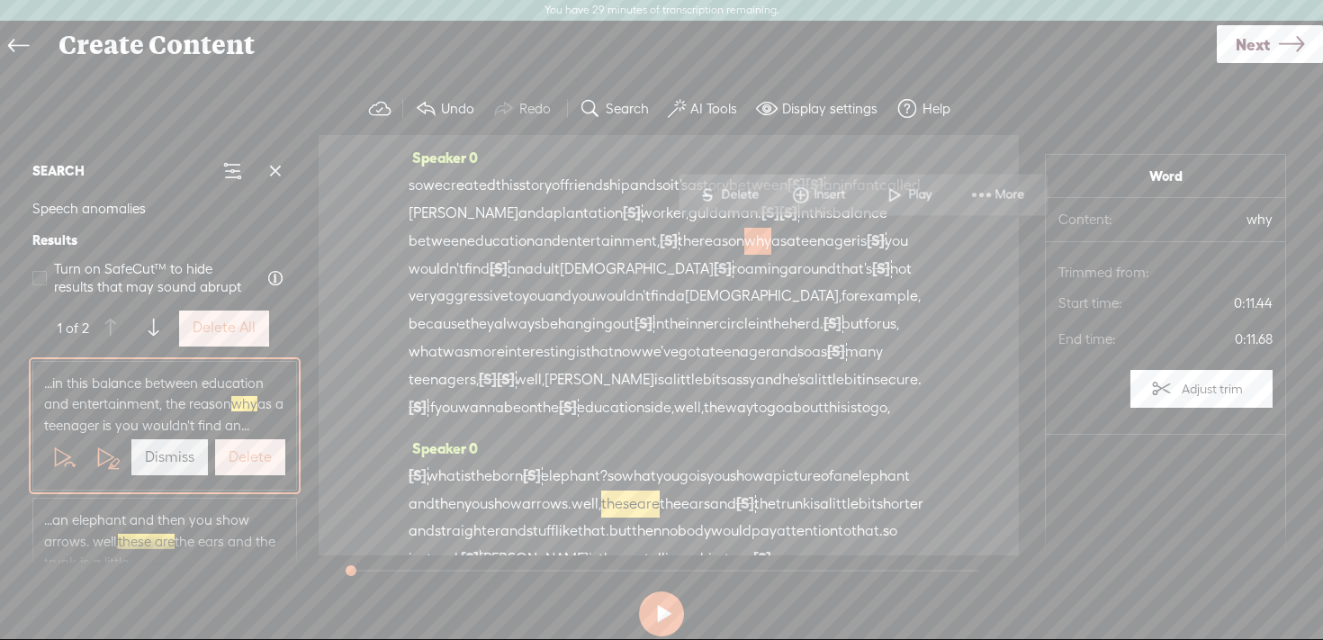
click at [944, 244] on div "Speaker 0 so we created this story of friendship and so it's a story between [S…" at bounding box center [669, 345] width 700 height 420
click at [819, 194] on span "Insert" at bounding box center [833, 194] width 36 height 18
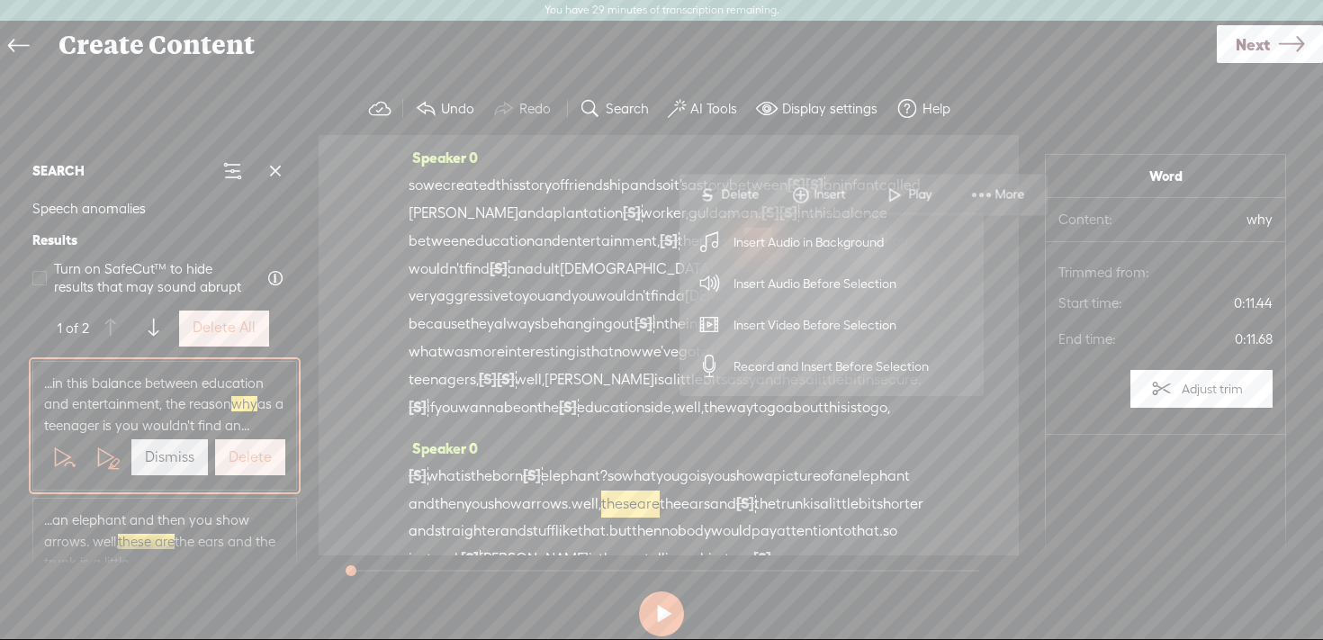
click at [784, 156] on div "Speaker 0 so we created this story of friendship and so it's a story between [S…" at bounding box center [669, 289] width 520 height 291
click at [535, 242] on span "education" at bounding box center [501, 241] width 68 height 27
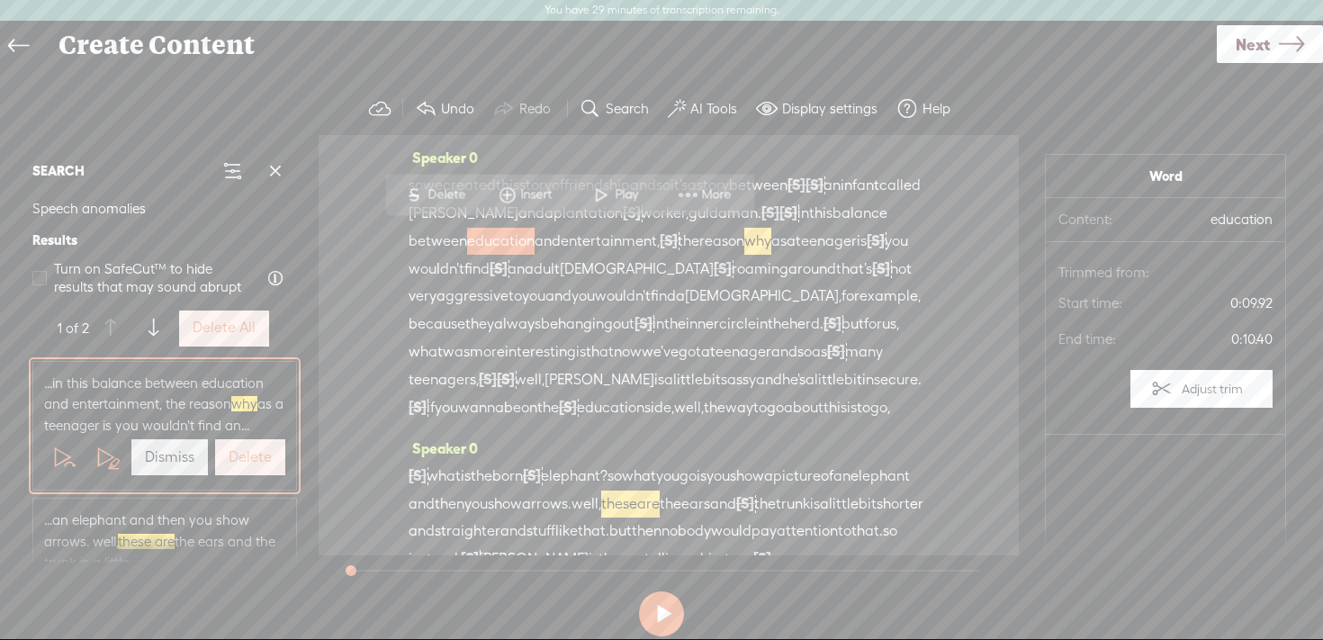
click at [1275, 56] on link "Next" at bounding box center [1270, 44] width 106 height 38
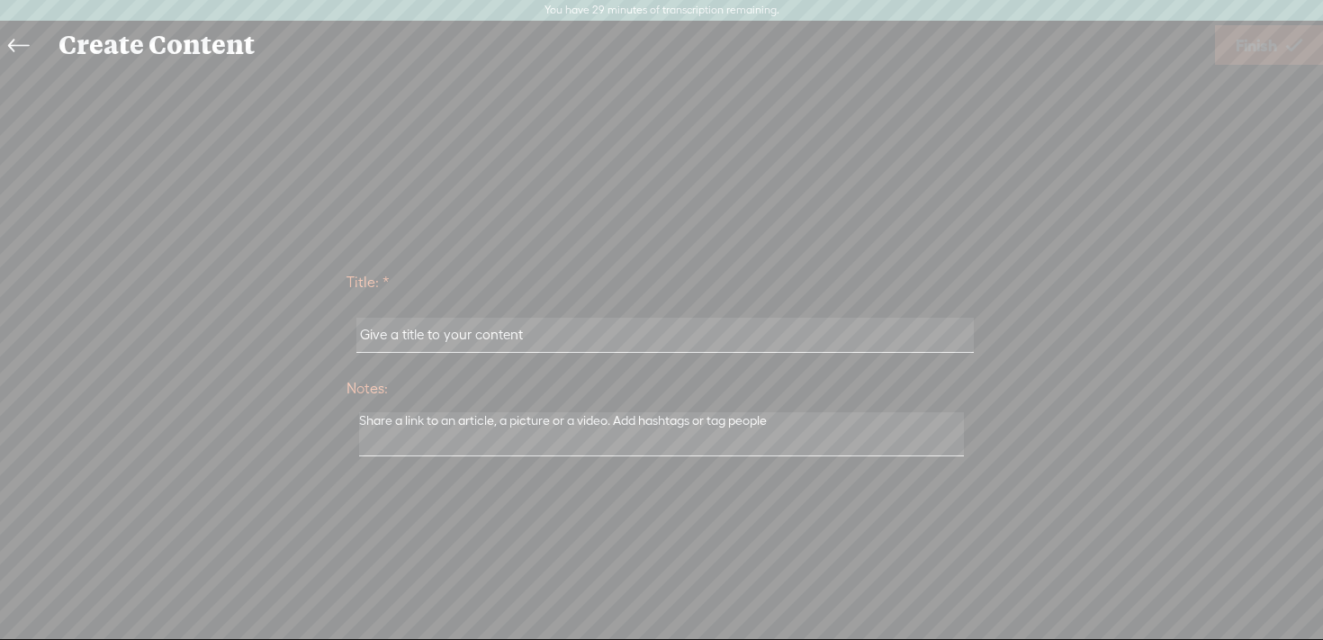
click at [682, 344] on input "text" at bounding box center [664, 335] width 617 height 35
click at [500, 340] on input "text" at bounding box center [664, 335] width 617 height 35
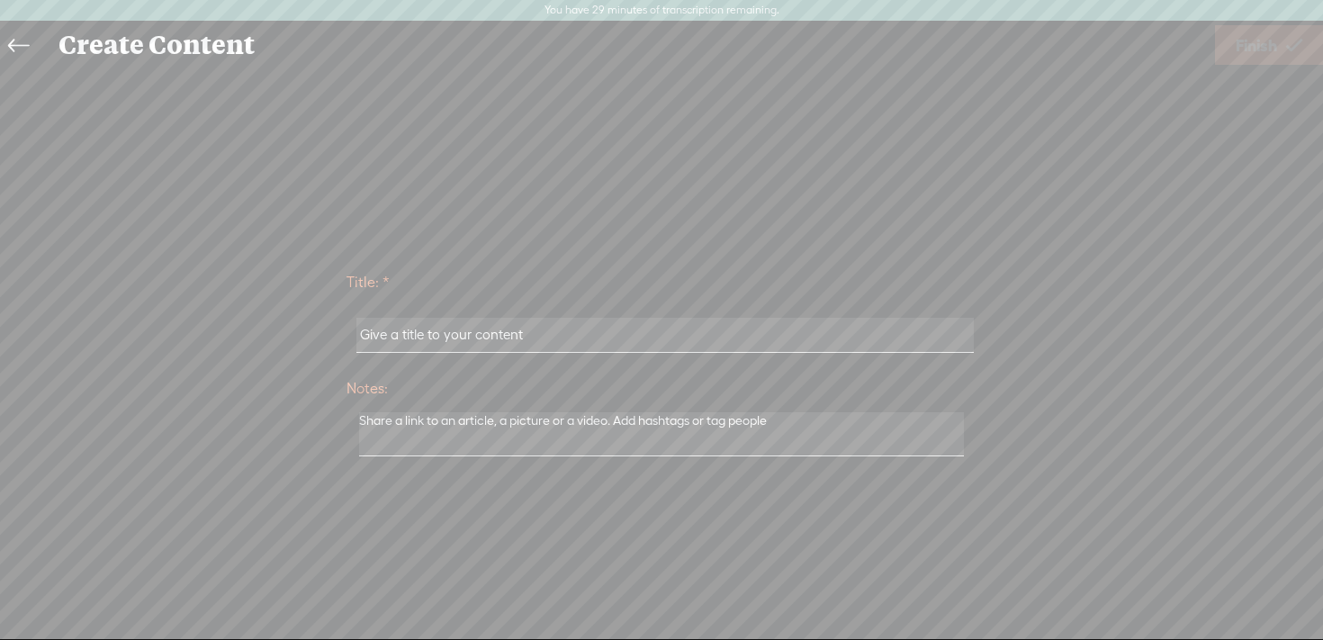
click at [500, 340] on input "text" at bounding box center [664, 335] width 617 height 35
drag, startPoint x: 522, startPoint y: 336, endPoint x: 399, endPoint y: 336, distance: 123.3
click at [399, 336] on input "text" at bounding box center [664, 335] width 617 height 35
click at [428, 429] on textarea at bounding box center [661, 434] width 605 height 44
drag, startPoint x: 386, startPoint y: 329, endPoint x: 649, endPoint y: 326, distance: 262.9
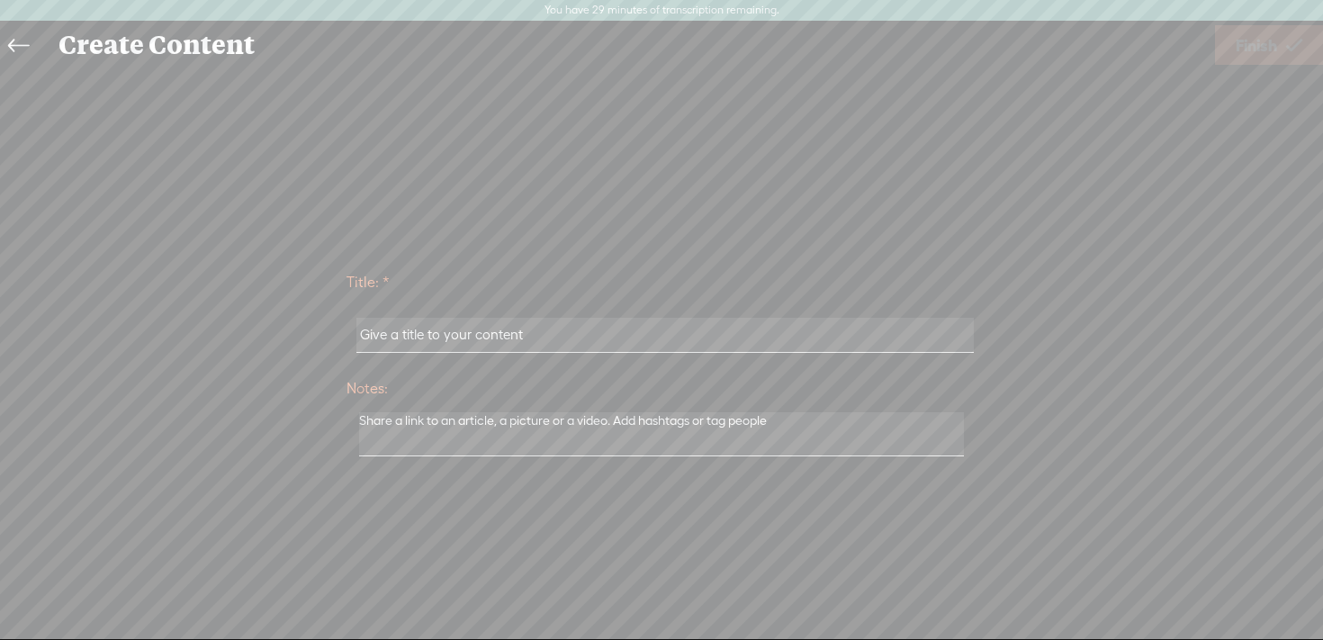
click at [648, 324] on input "text" at bounding box center [664, 335] width 617 height 35
click at [632, 432] on textarea at bounding box center [661, 434] width 605 height 44
paste textarea "Soundbite 1 CUT3"
type textarea "Soundbite 1 CUT3"
click at [544, 334] on input "text" at bounding box center [664, 328] width 617 height 35
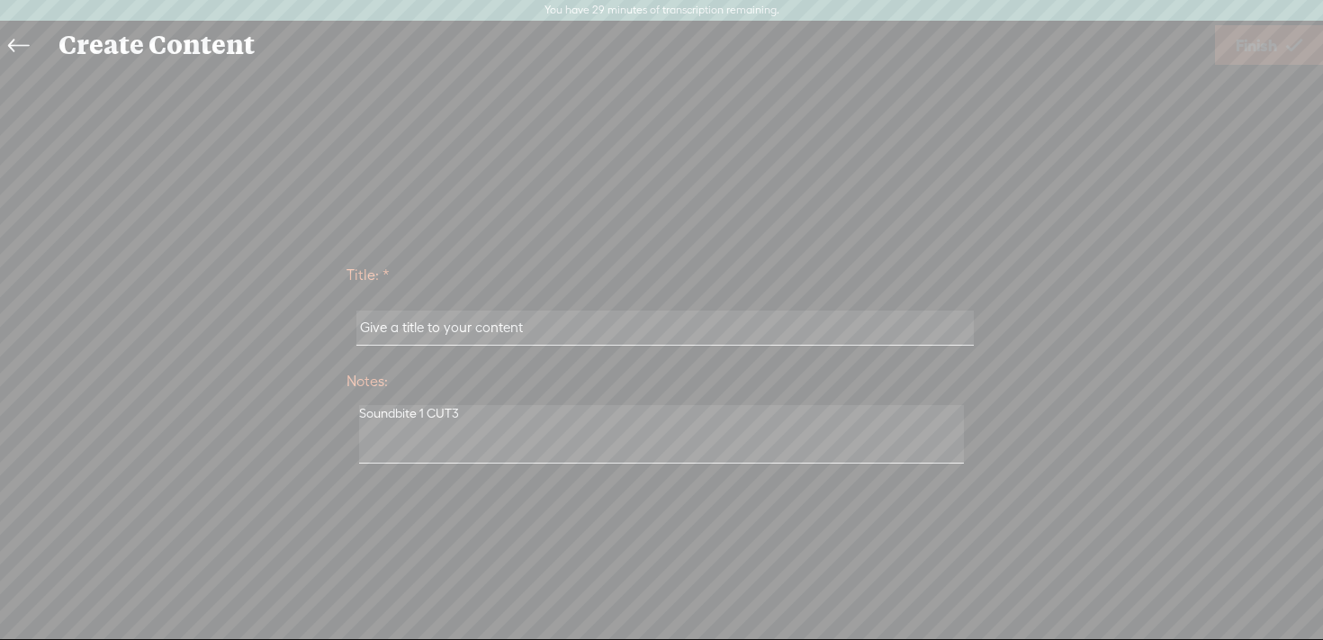
click at [544, 334] on input "text" at bounding box center [664, 328] width 617 height 35
type input "c"
paste input "Soundbite 1 CUT3"
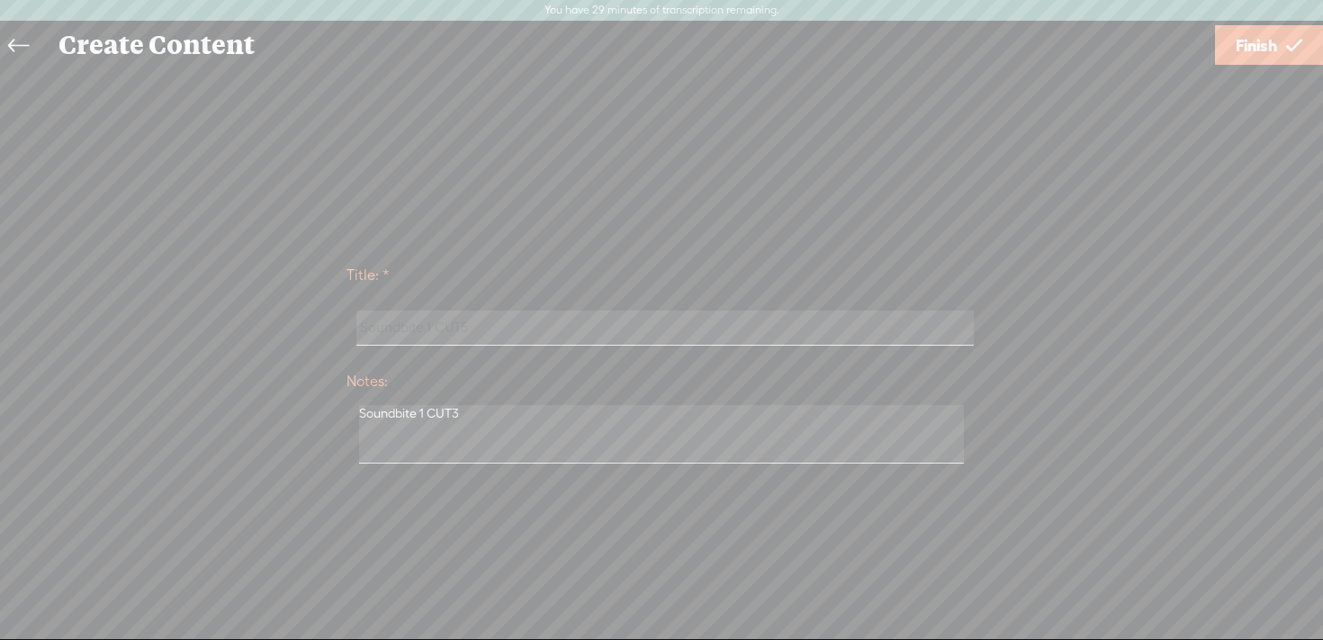
type input "Soundbite 1 CUT5"
click at [535, 427] on textarea "Soundbite 1 CUT3" at bounding box center [661, 434] width 605 height 59
type textarea "Soundbite 1 CUT5"
click at [1243, 42] on span "Finish" at bounding box center [1256, 46] width 41 height 46
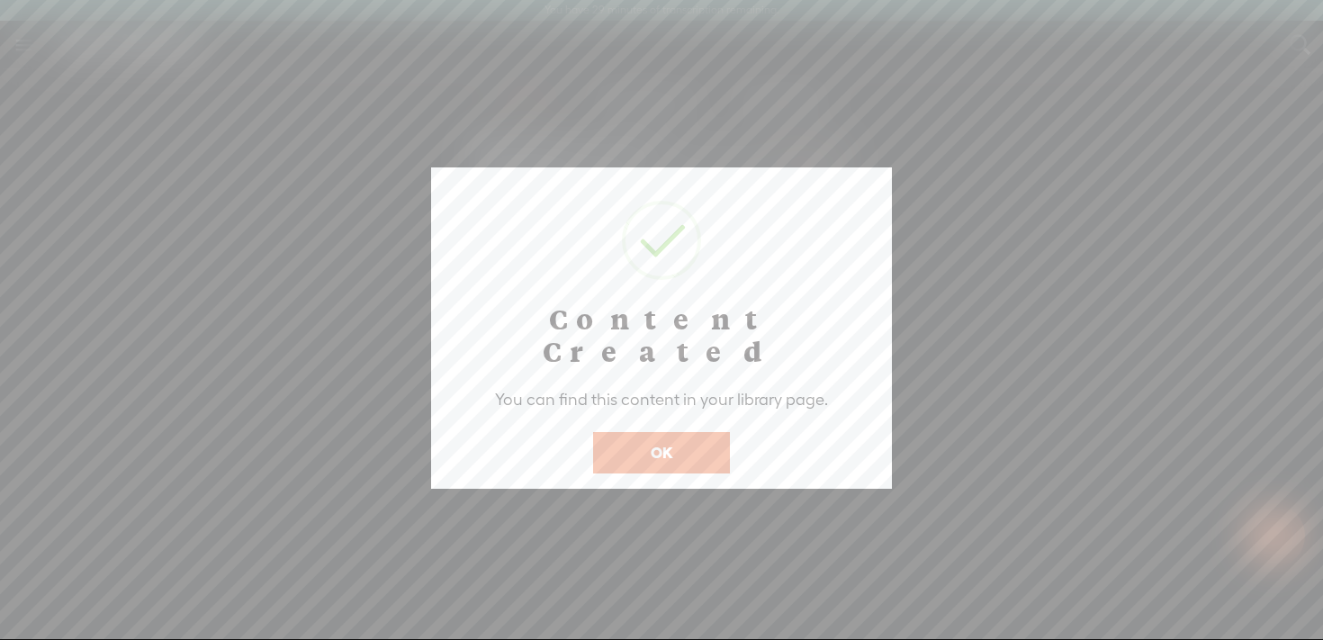
click at [700, 432] on button "OK" at bounding box center [661, 452] width 137 height 41
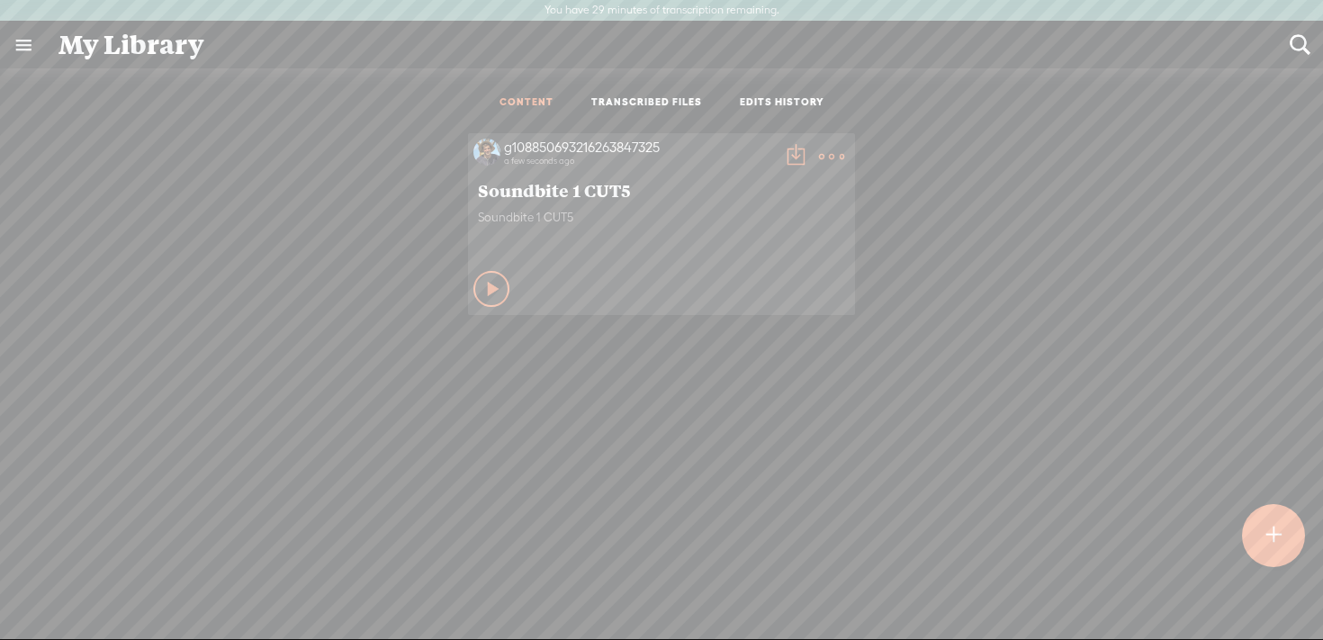
click at [491, 292] on icon at bounding box center [494, 289] width 18 height 18
click at [757, 108] on link "EDITS HISTORY" at bounding box center [782, 102] width 85 height 15
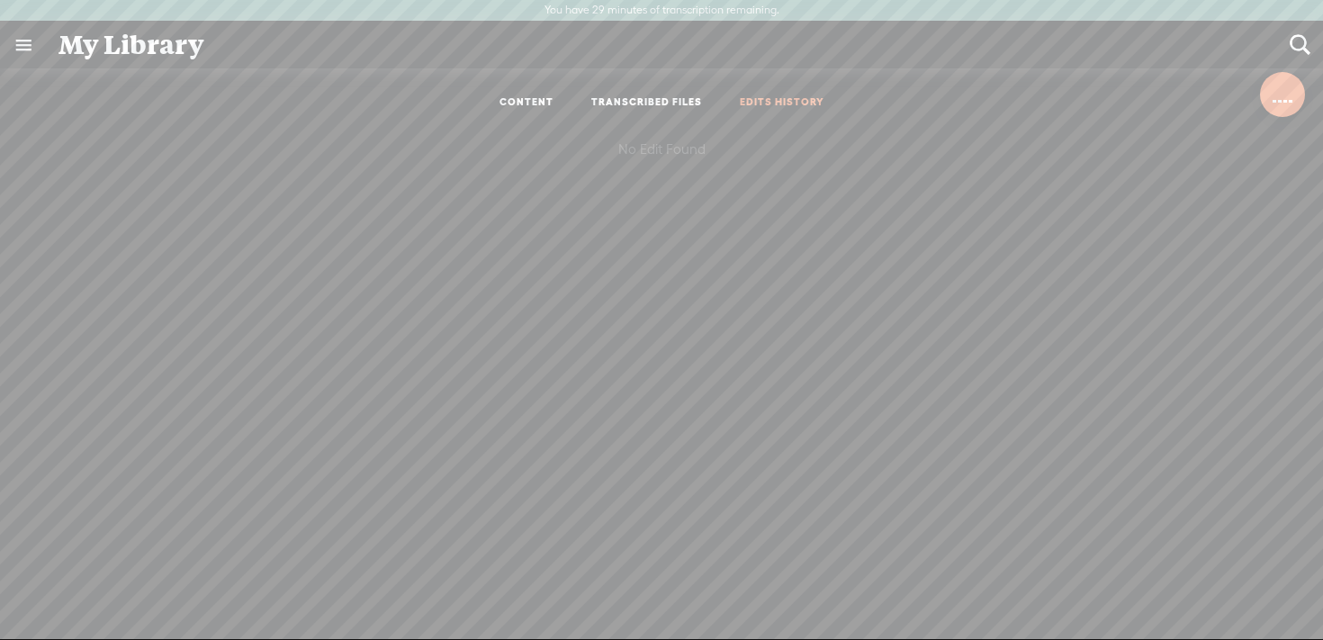
click at [528, 97] on link "CONTENT" at bounding box center [527, 102] width 54 height 15
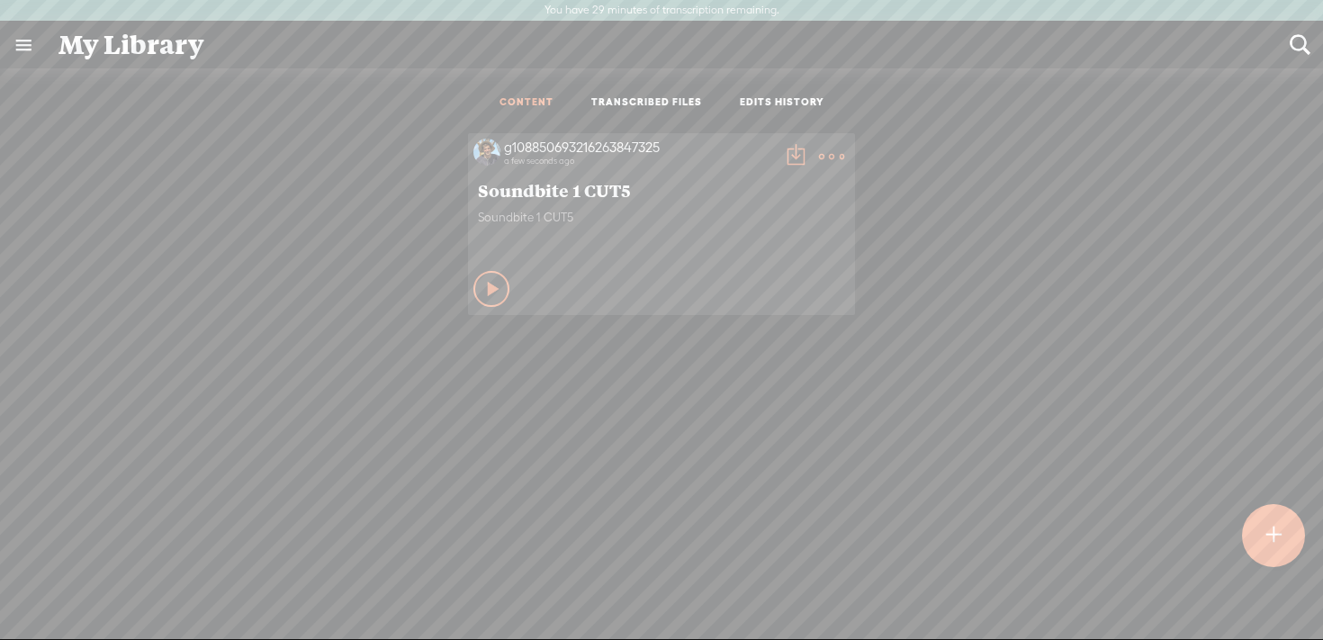
click at [794, 160] on t at bounding box center [795, 156] width 25 height 25
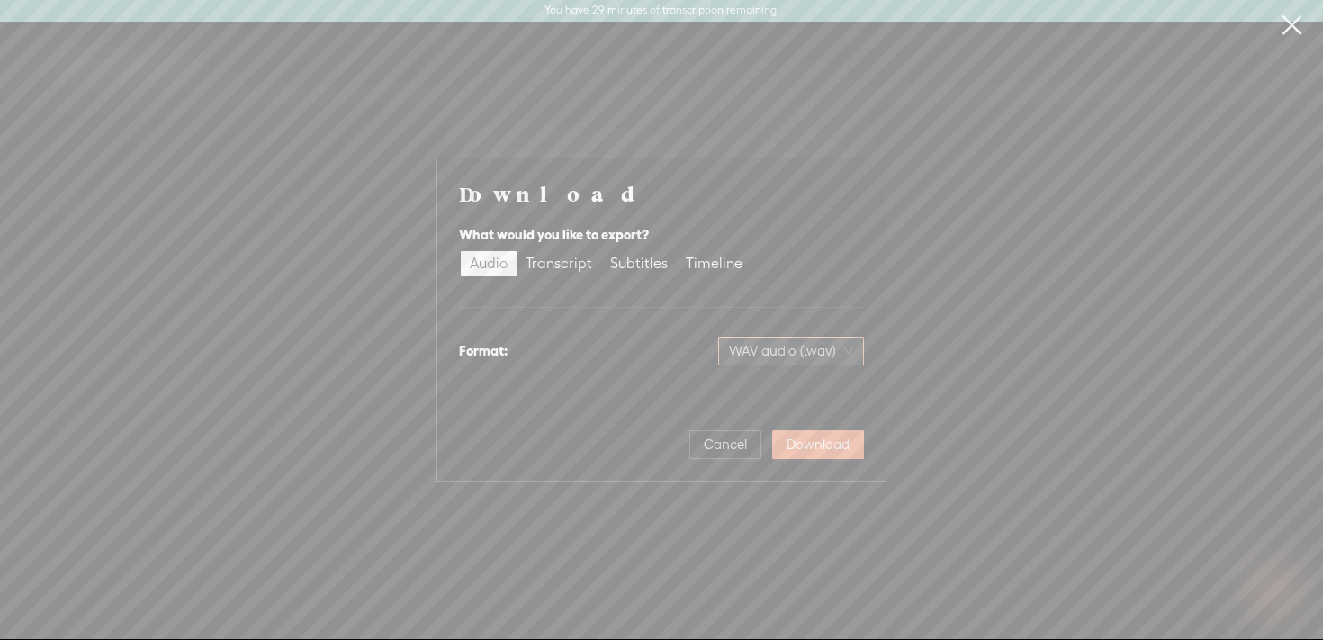
click at [769, 351] on span "WAV audio (.wav)" at bounding box center [791, 351] width 124 height 27
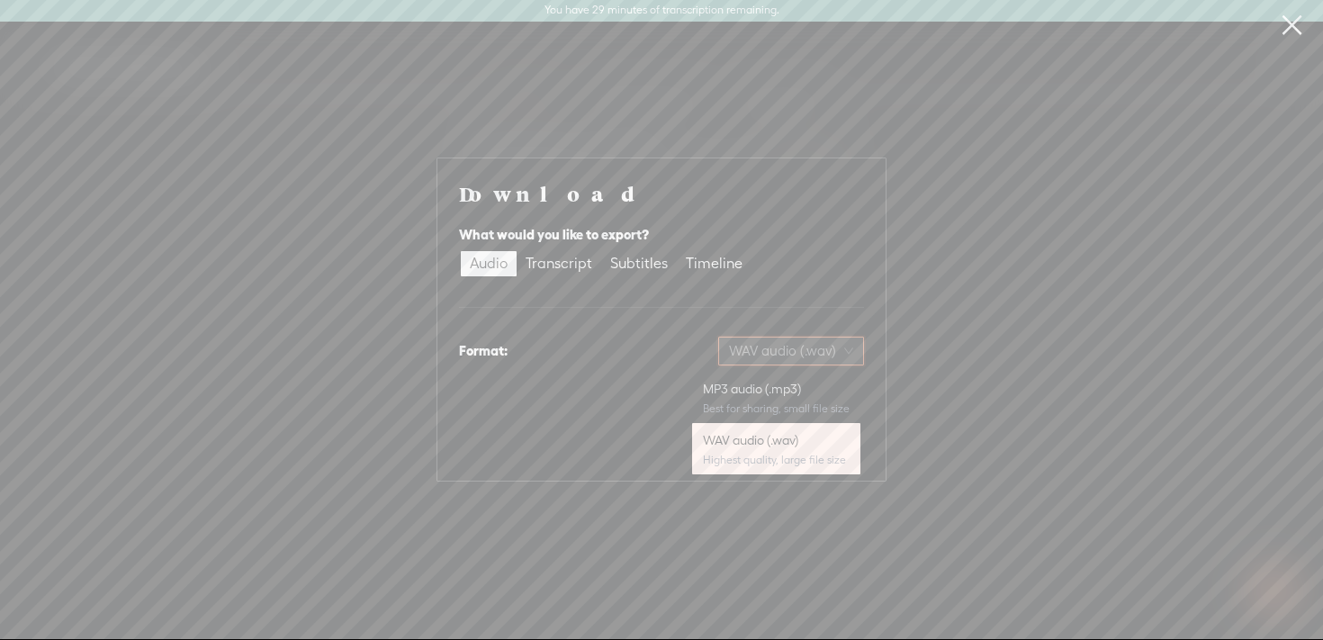
click at [769, 351] on span "WAV audio (.wav)" at bounding box center [791, 351] width 124 height 27
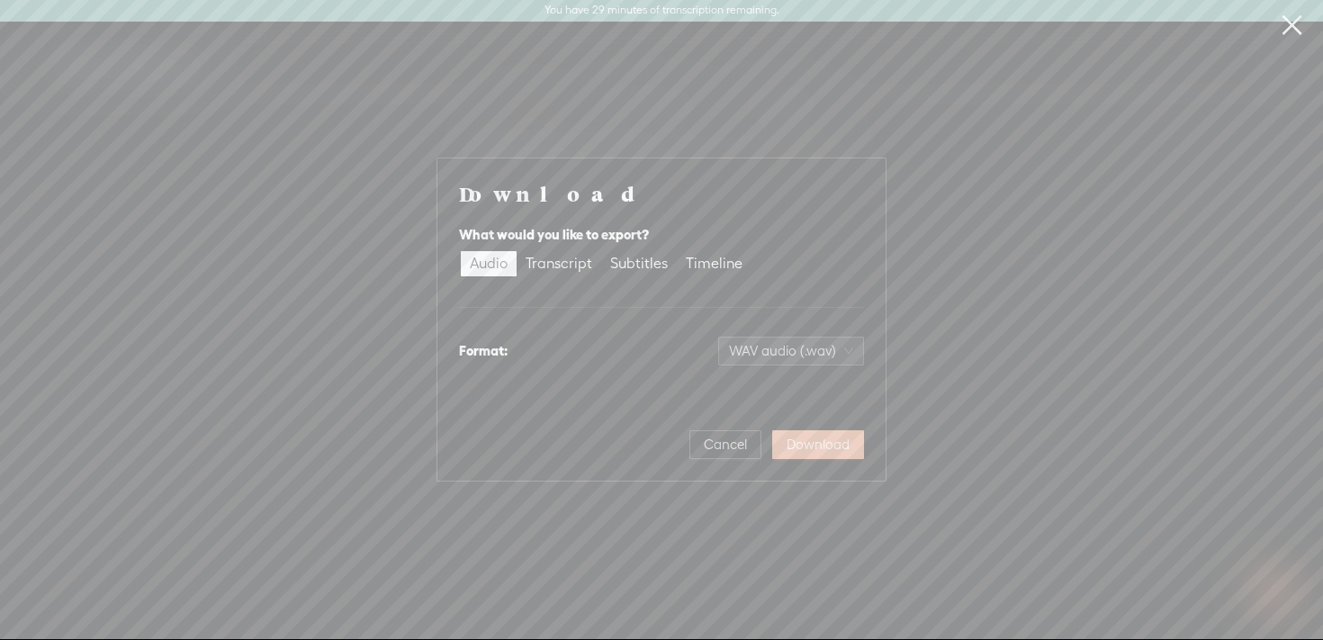
click at [818, 443] on span "Download" at bounding box center [818, 445] width 63 height 18
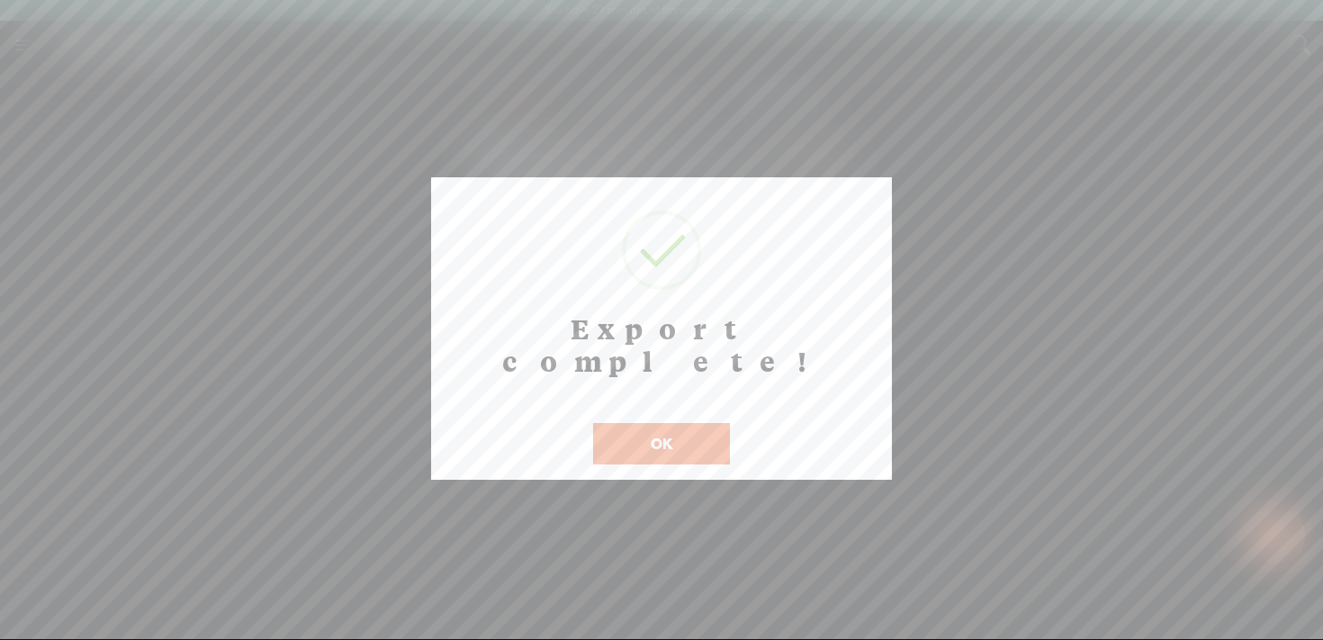
click at [491, 108] on div at bounding box center [661, 319] width 1323 height 639
click at [655, 423] on button "OK" at bounding box center [661, 443] width 137 height 41
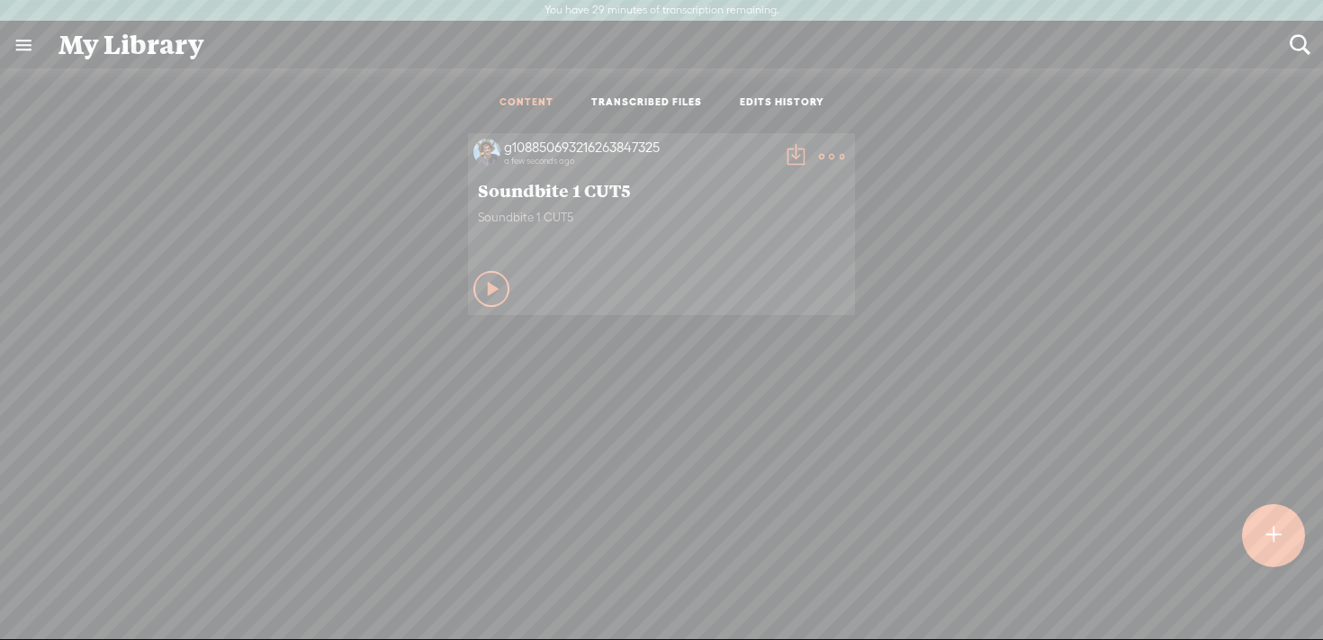
click at [21, 42] on link at bounding box center [23, 45] width 47 height 47
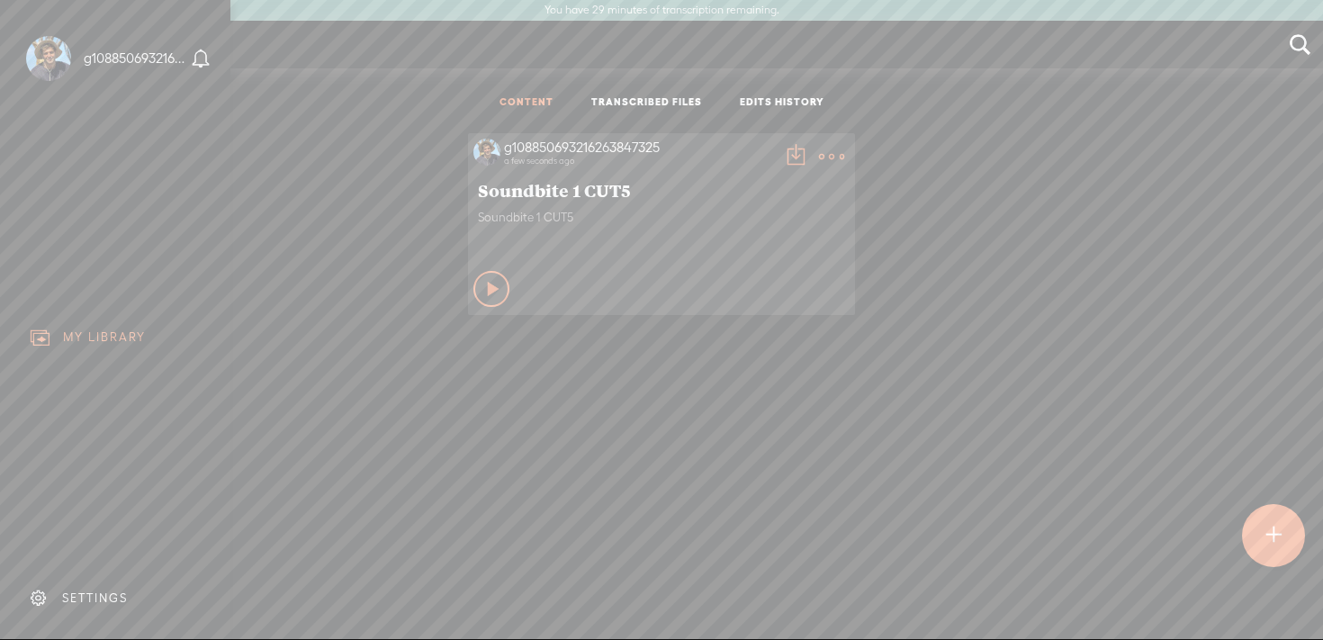
click at [99, 337] on div "MY LIBRARY" at bounding box center [104, 336] width 83 height 15
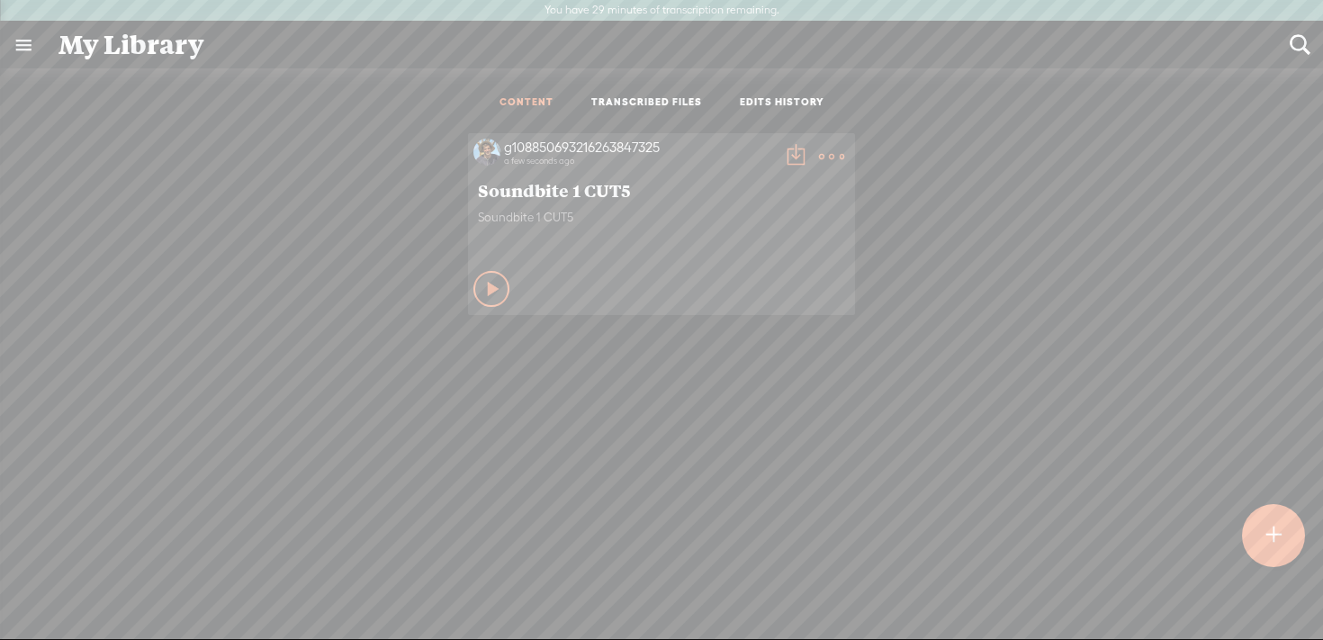
click at [557, 147] on body "You have 29 minutes of transcription remaining. Upgrade to increase your limit …" at bounding box center [661, 319] width 1323 height 639
click at [833, 159] on t at bounding box center [831, 156] width 25 height 25
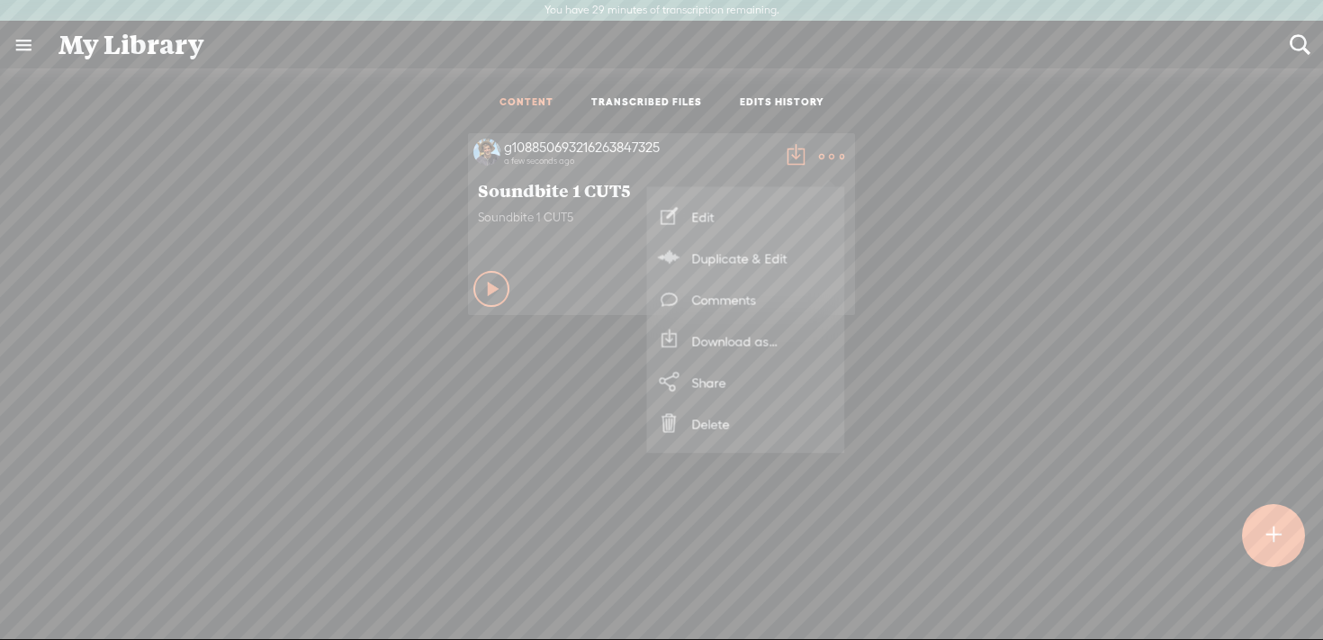
click at [762, 224] on link "Edit" at bounding box center [746, 216] width 180 height 41
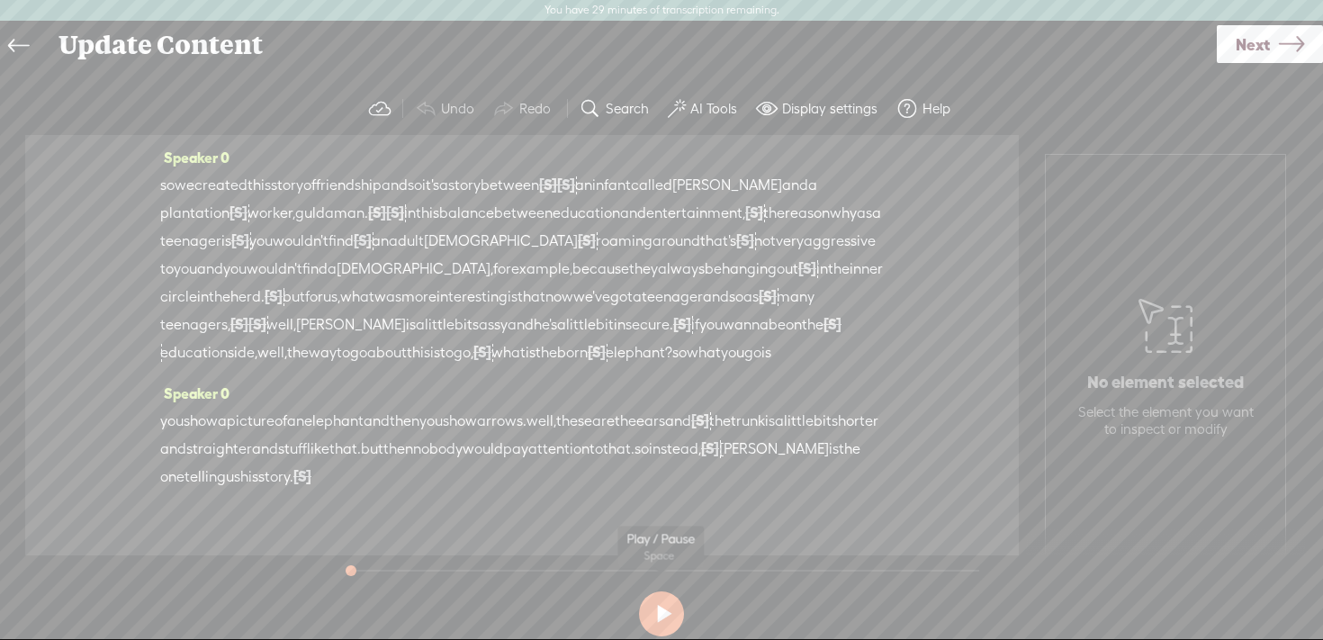
click at [652, 620] on button at bounding box center [661, 613] width 45 height 45
click at [631, 188] on span "infant" at bounding box center [611, 185] width 39 height 27
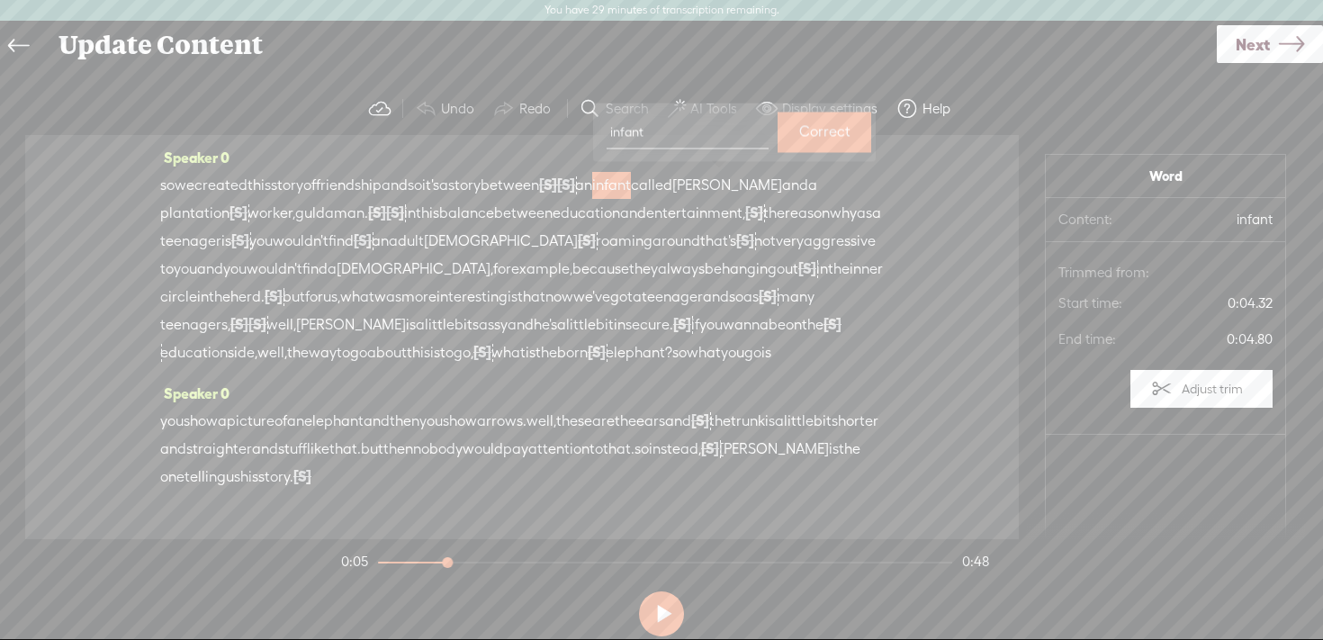
type input "l"
type input "elephant"
click at [815, 125] on label "Correct" at bounding box center [824, 131] width 51 height 37
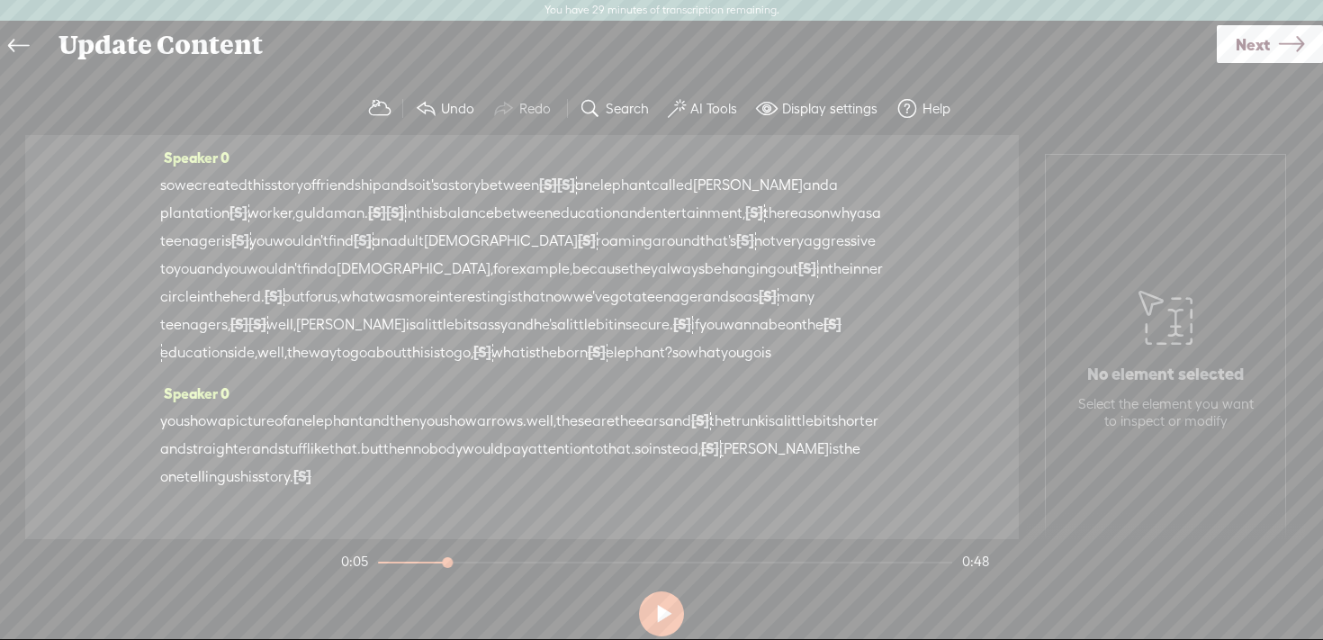
click at [803, 186] on span "[PERSON_NAME]" at bounding box center [748, 185] width 110 height 27
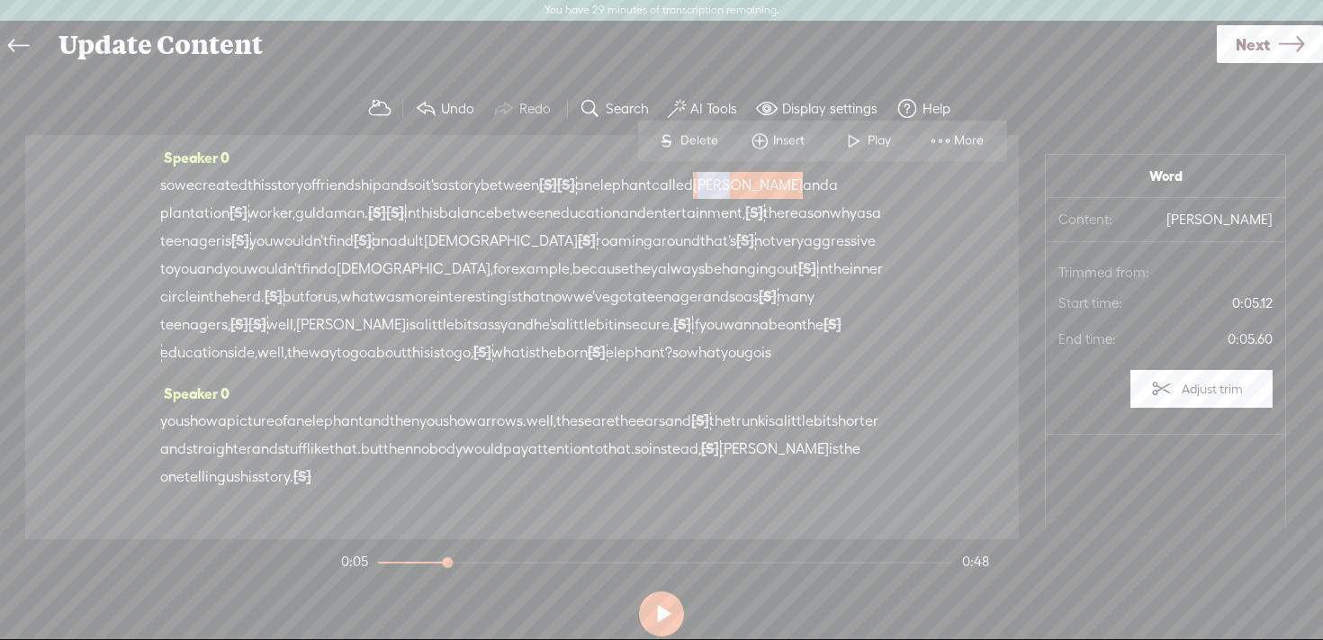
click at [803, 186] on span "[PERSON_NAME]" at bounding box center [748, 185] width 110 height 27
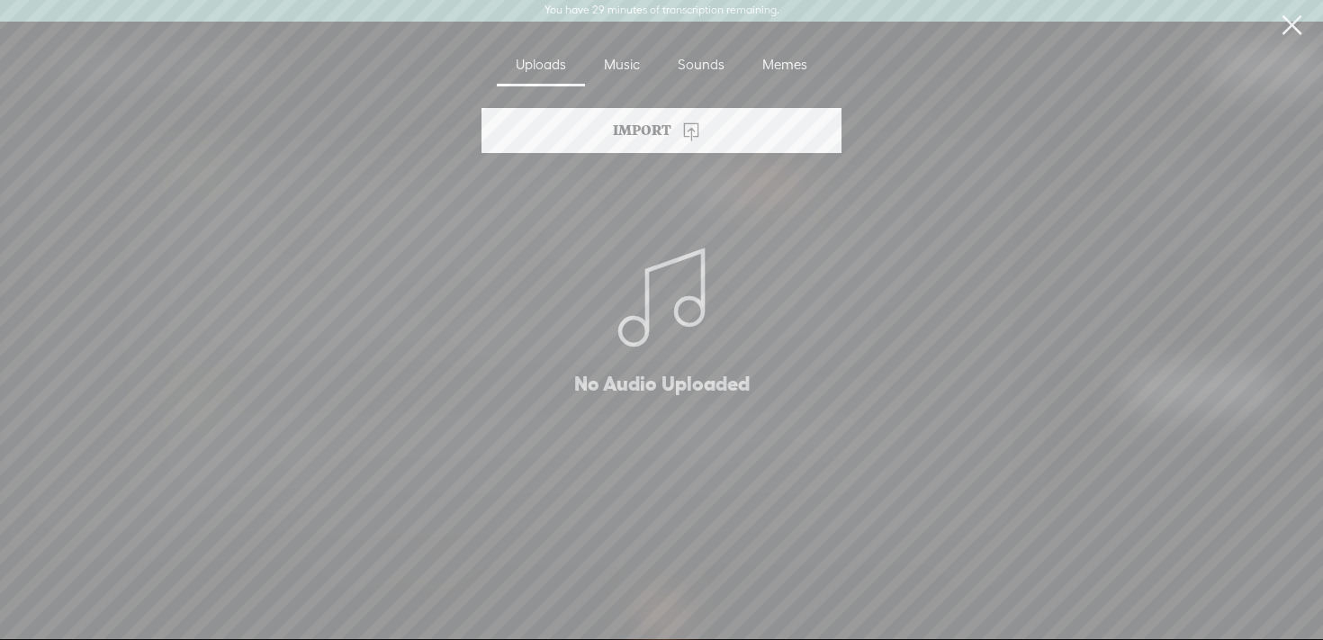
click at [1298, 34] on link at bounding box center [1291, 25] width 45 height 50
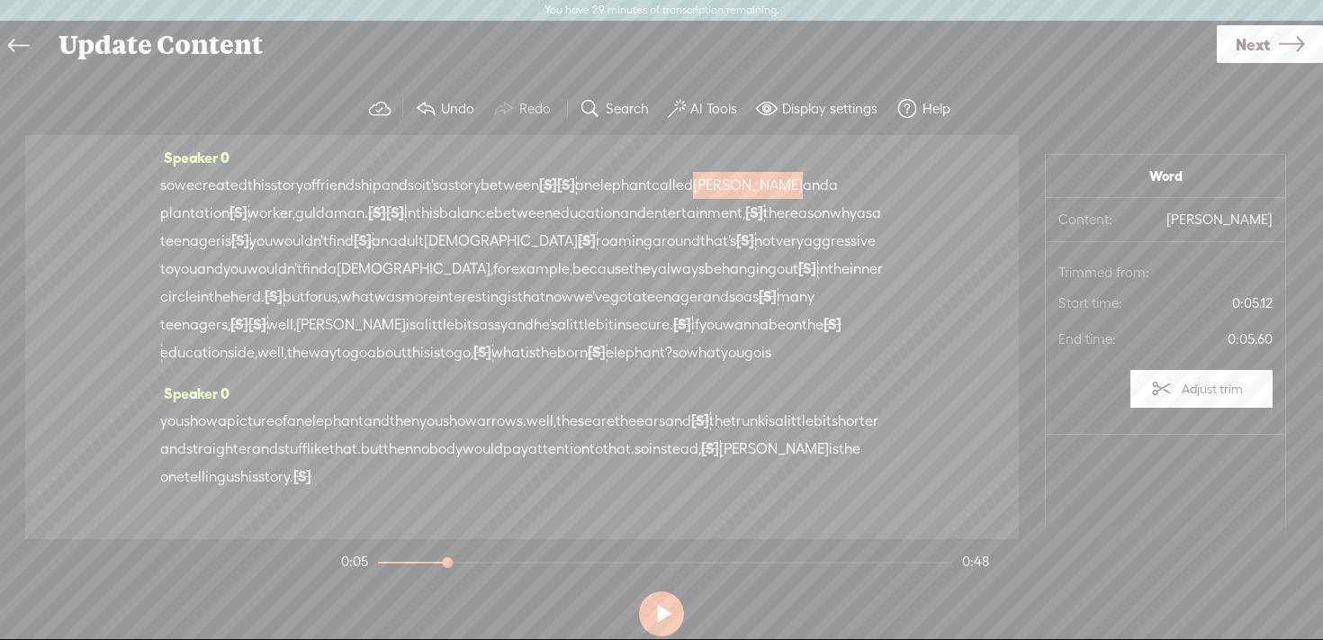
click at [803, 181] on span "[PERSON_NAME]" at bounding box center [748, 185] width 110 height 27
click at [655, 626] on button at bounding box center [661, 613] width 45 height 45
click at [785, 224] on span "reason" at bounding box center [807, 213] width 45 height 27
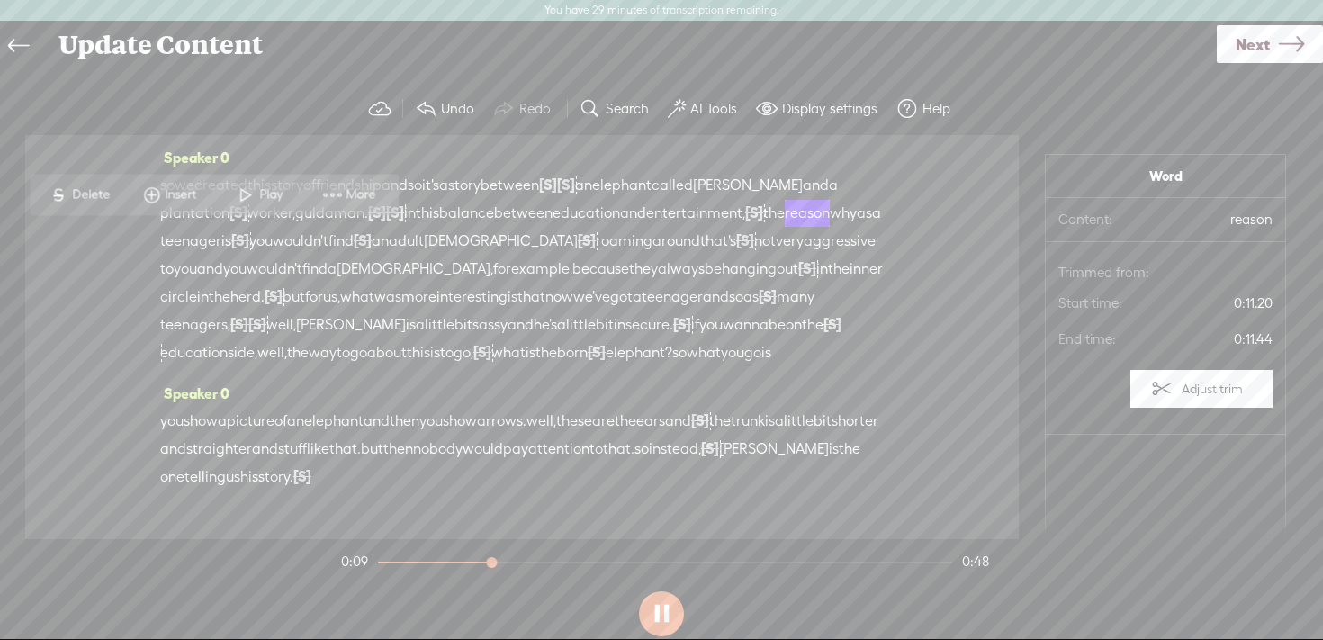
click at [803, 179] on span "[PERSON_NAME]" at bounding box center [748, 185] width 110 height 27
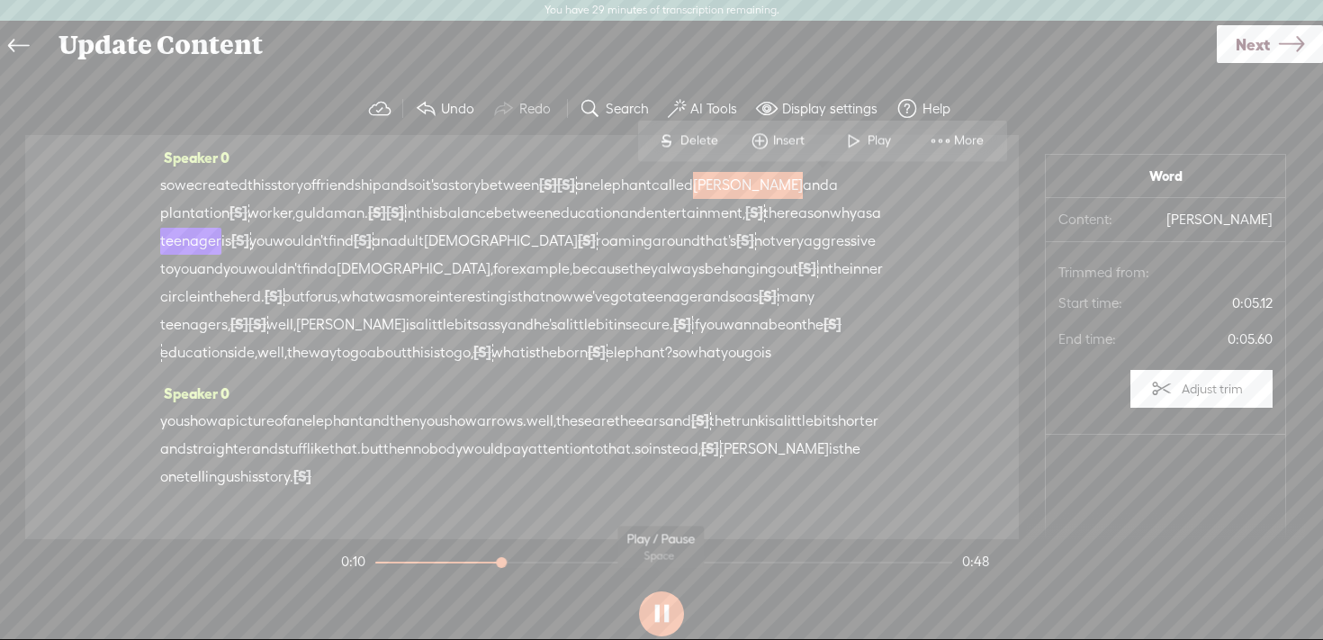
click at [646, 627] on button at bounding box center [661, 613] width 45 height 45
click at [660, 612] on button at bounding box center [661, 613] width 45 height 45
click at [663, 611] on button at bounding box center [661, 613] width 45 height 45
drag, startPoint x: 537, startPoint y: 554, endPoint x: 462, endPoint y: 554, distance: 74.7
click at [462, 554] on div at bounding box center [465, 564] width 41 height 41
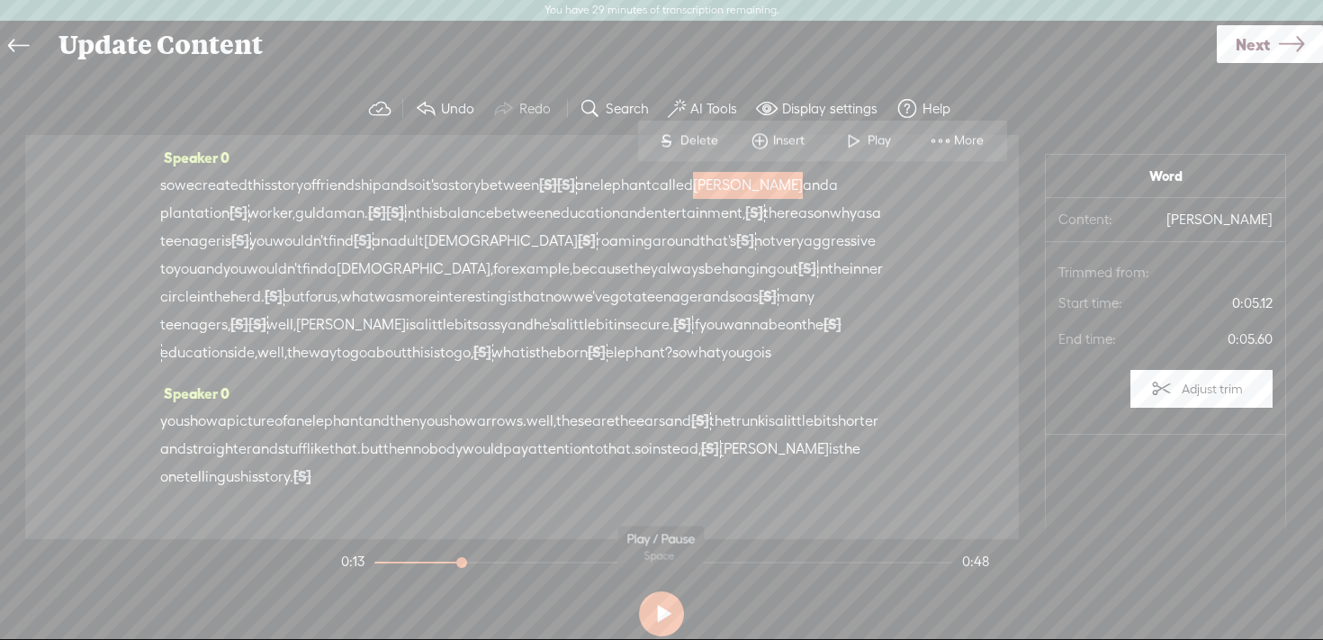
click at [672, 612] on button at bounding box center [661, 613] width 45 height 45
drag, startPoint x: 464, startPoint y: 560, endPoint x: 394, endPoint y: 561, distance: 69.3
click at [394, 561] on div at bounding box center [405, 564] width 41 height 41
click at [660, 610] on button at bounding box center [661, 613] width 45 height 45
click at [248, 211] on span "[S]" at bounding box center [239, 212] width 18 height 16
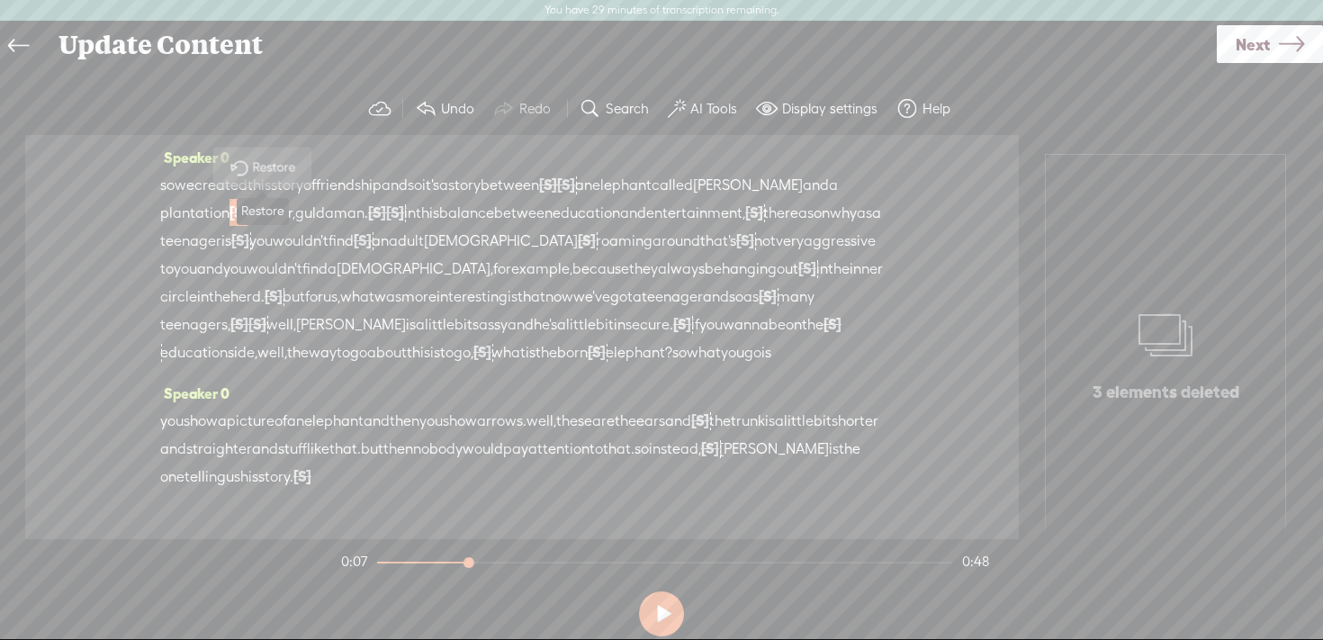
click at [265, 156] on span "Restore" at bounding box center [263, 167] width 90 height 32
drag, startPoint x: 471, startPoint y: 558, endPoint x: 431, endPoint y: 561, distance: 39.7
click at [431, 561] on div at bounding box center [440, 564] width 41 height 41
click at [676, 619] on button at bounding box center [661, 613] width 45 height 45
click at [664, 617] on button at bounding box center [661, 613] width 45 height 45
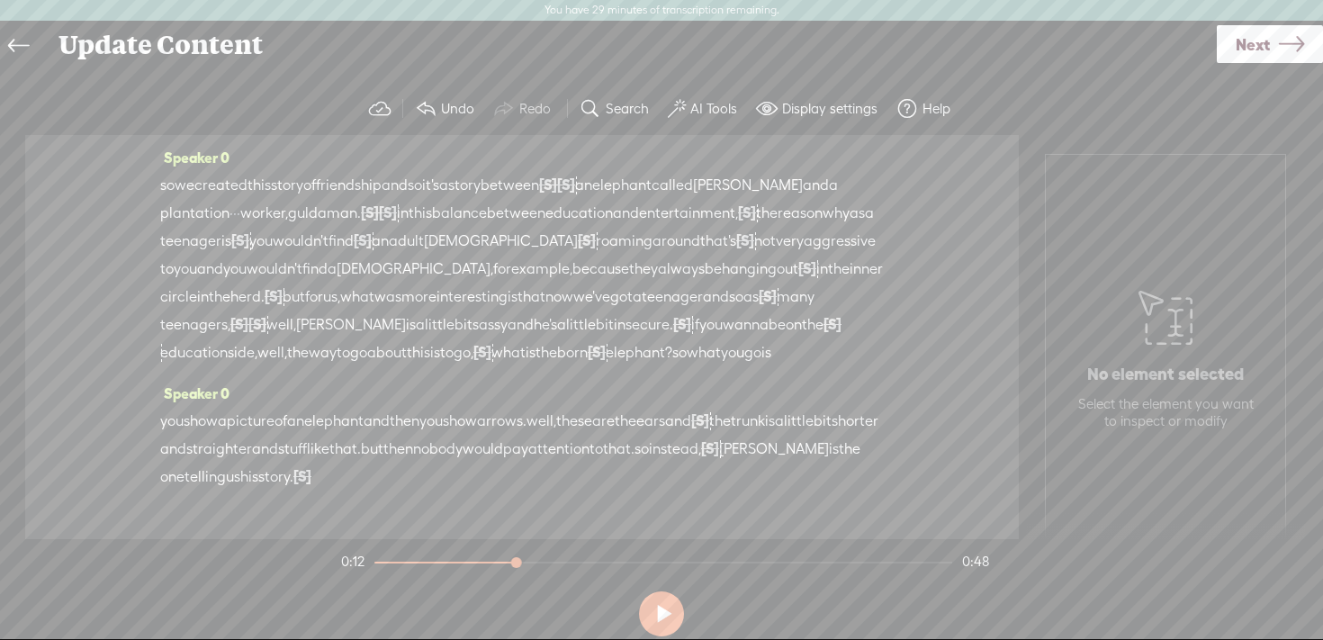
click at [756, 207] on span "[S]" at bounding box center [747, 212] width 18 height 16
click at [863, 164] on span "Restore" at bounding box center [870, 167] width 48 height 18
click at [660, 606] on button at bounding box center [661, 613] width 45 height 45
drag, startPoint x: 491, startPoint y: 559, endPoint x: 465, endPoint y: 559, distance: 26.1
click at [465, 559] on section "0:13 0:48" at bounding box center [665, 561] width 655 height 45
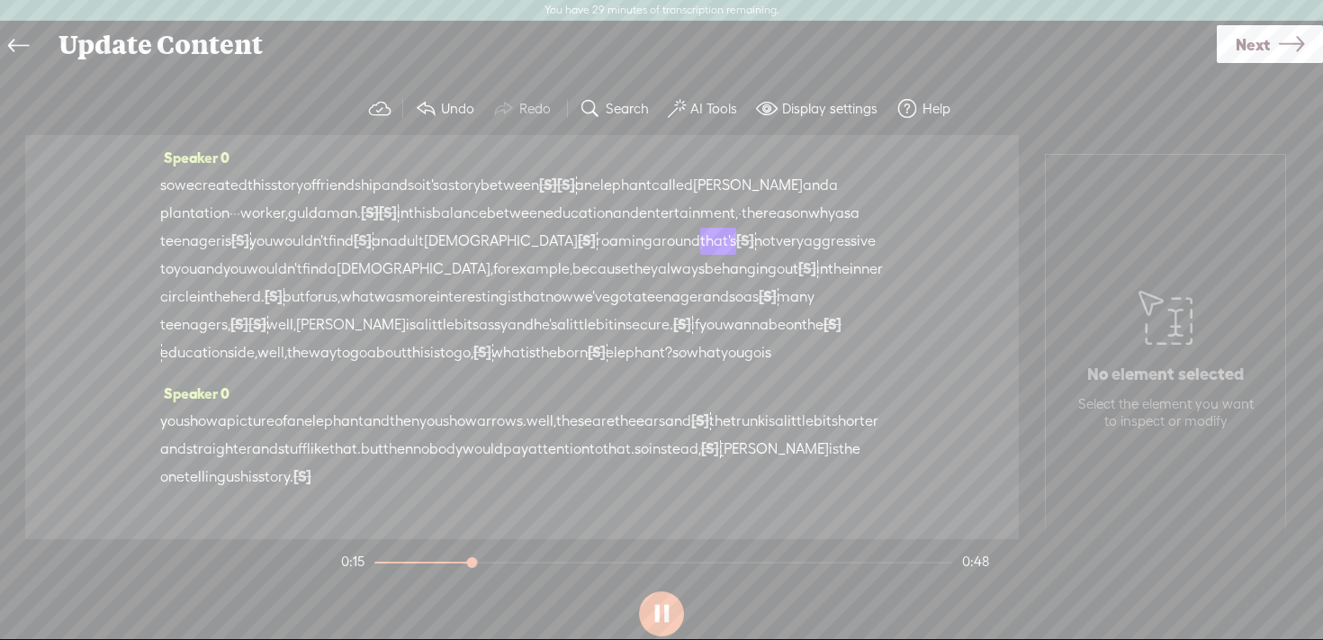
drag, startPoint x: 539, startPoint y: 563, endPoint x: 475, endPoint y: 567, distance: 64.1
click at [475, 566] on div at bounding box center [474, 564] width 41 height 41
click at [665, 618] on button at bounding box center [661, 613] width 45 height 45
click at [221, 232] on span "teenager" at bounding box center [190, 241] width 61 height 27
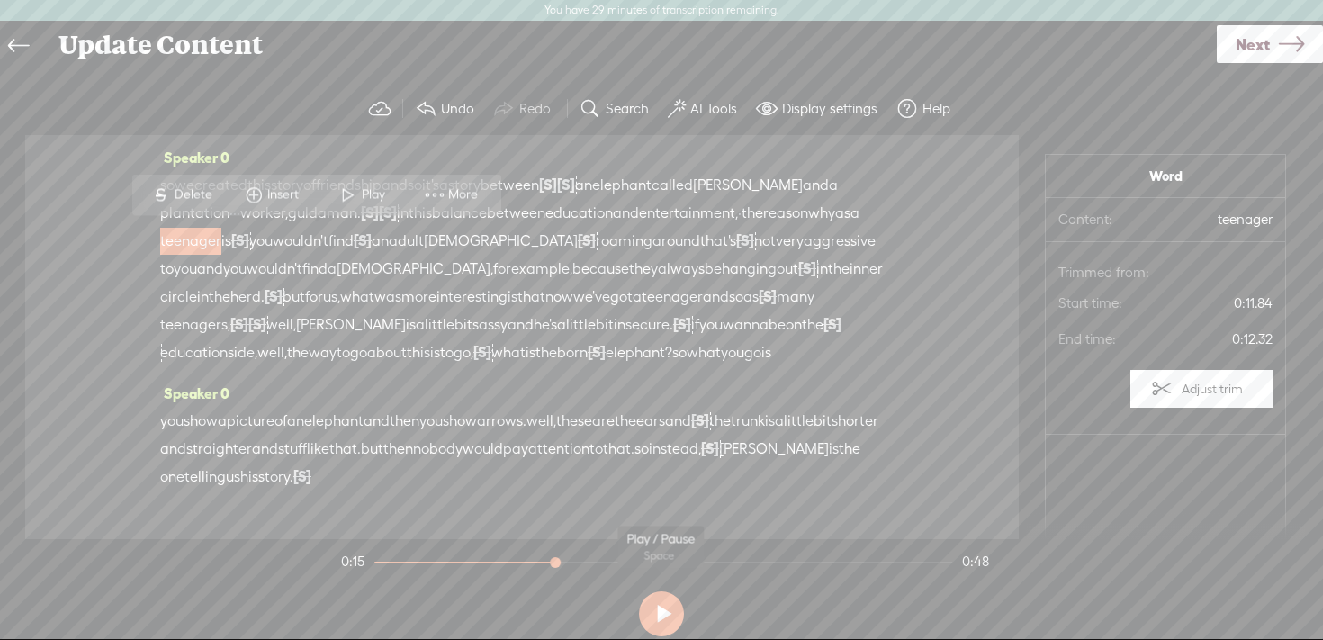
click at [644, 614] on button at bounding box center [661, 613] width 45 height 45
drag, startPoint x: 569, startPoint y: 565, endPoint x: 487, endPoint y: 562, distance: 82.0
click at [487, 562] on div at bounding box center [504, 564] width 41 height 41
drag, startPoint x: 500, startPoint y: 564, endPoint x: 473, endPoint y: 562, distance: 27.1
click at [473, 562] on section "0:48 0:48" at bounding box center [665, 561] width 655 height 45
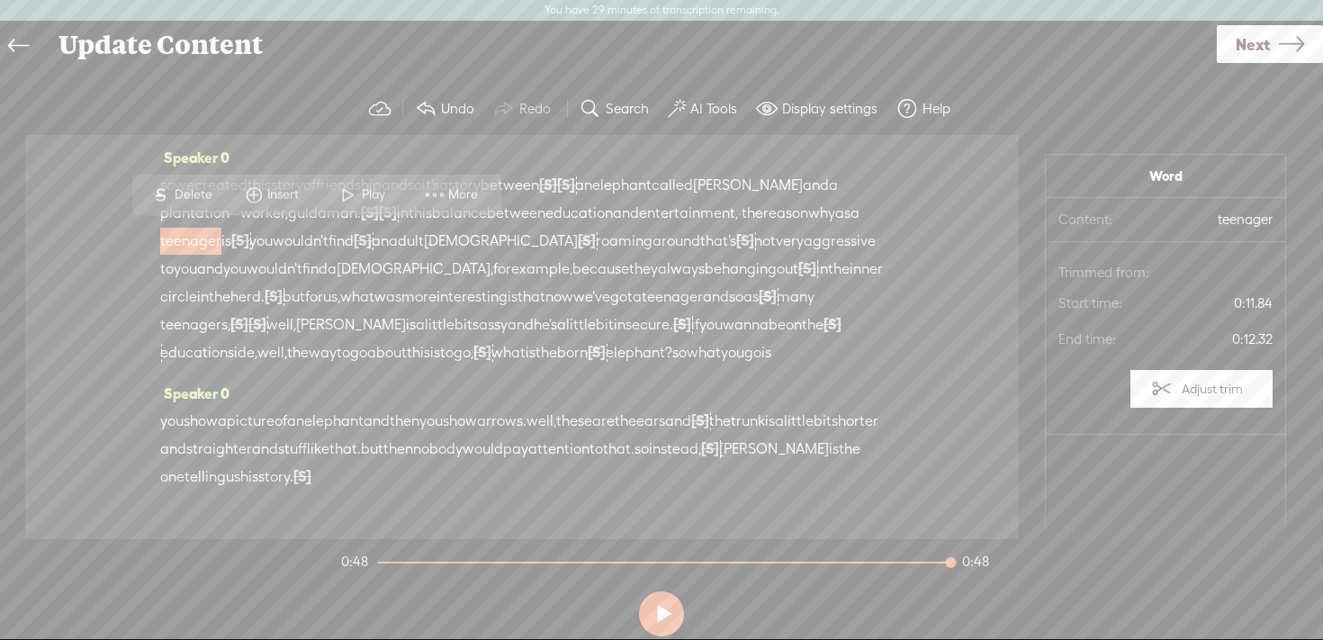
click at [473, 562] on div at bounding box center [664, 563] width 573 height 2
click at [652, 618] on button at bounding box center [661, 613] width 45 height 45
click at [653, 630] on button at bounding box center [661, 613] width 45 height 45
click at [769, 338] on span "be" at bounding box center [777, 324] width 17 height 27
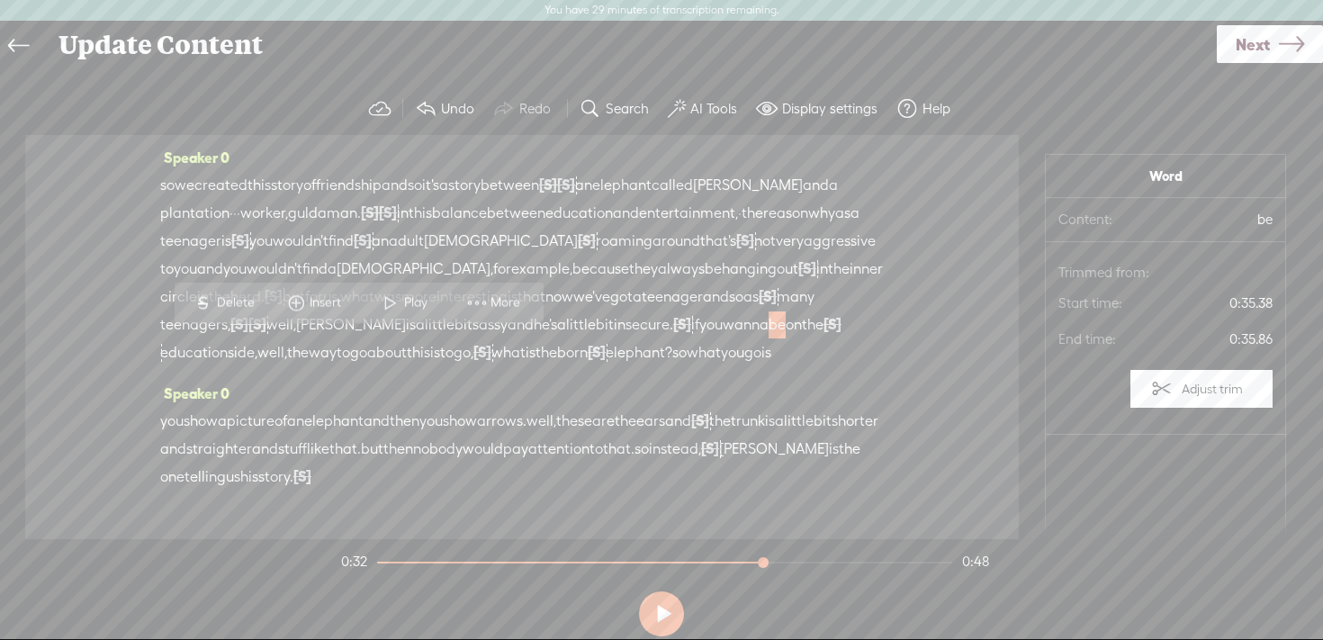
click at [786, 338] on span "on" at bounding box center [794, 324] width 16 height 27
click at [676, 597] on button at bounding box center [661, 613] width 45 height 45
